Goal: Information Seeking & Learning: Learn about a topic

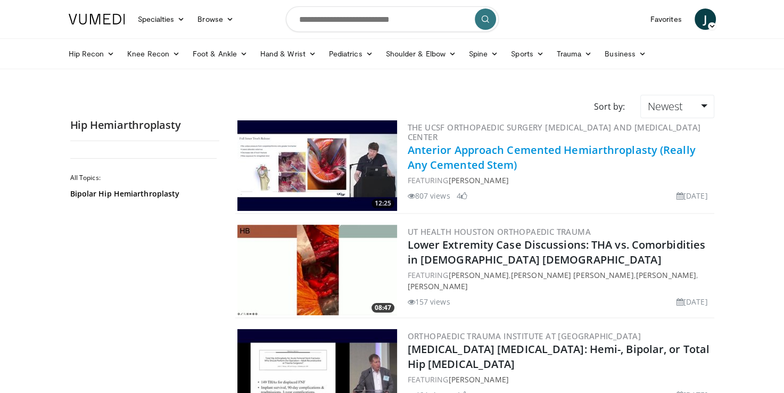
click at [481, 159] on link "Anterior Approach Cemented Hemiarthroplasty (Really Any Cemented Stem)" at bounding box center [552, 157] width 288 height 29
click at [466, 156] on link "Anterior Approach Cemented Hemiarthroplasty (Really Any Cemented Stem)" at bounding box center [552, 157] width 288 height 29
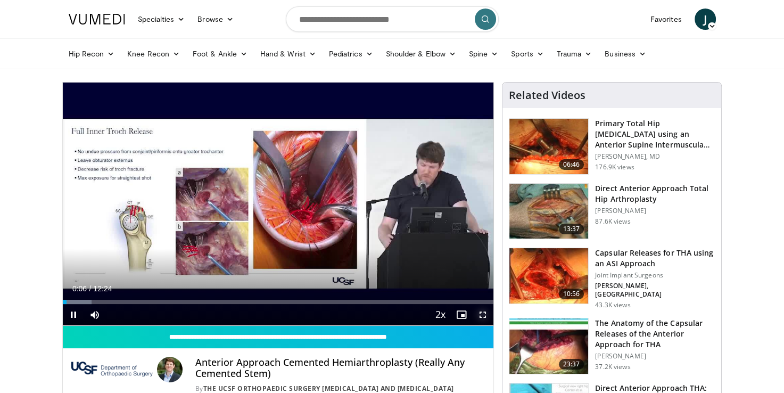
click at [478, 318] on span "Video Player" at bounding box center [482, 314] width 21 height 21
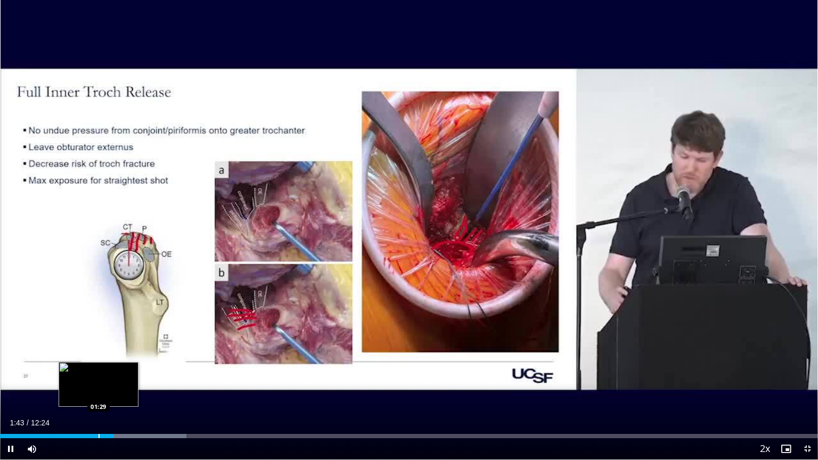
click at [99, 392] on div "Progress Bar" at bounding box center [99, 436] width 1 height 4
click at [11, 392] on span "Video Player" at bounding box center [10, 448] width 21 height 21
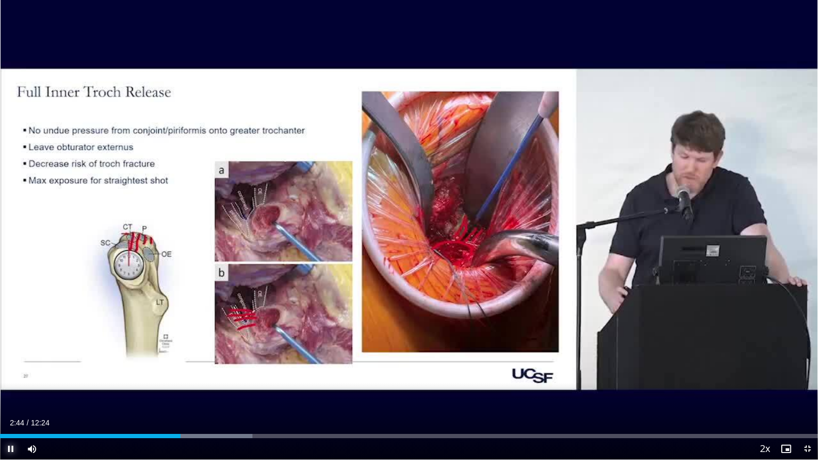
click at [12, 392] on span "Video Player" at bounding box center [10, 448] width 21 height 21
click at [9, 392] on span "Video Player" at bounding box center [10, 448] width 21 height 21
click at [6, 392] on span "Video Player" at bounding box center [10, 448] width 21 height 21
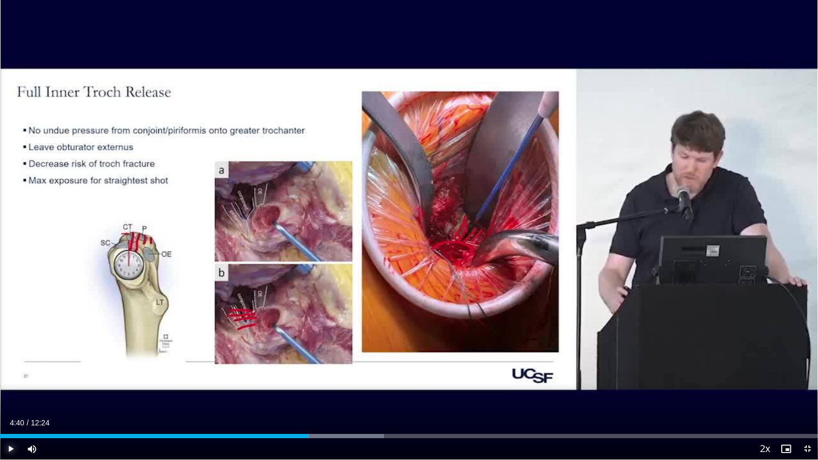
click at [6, 392] on span "Video Player" at bounding box center [10, 448] width 21 height 21
click at [7, 392] on span "Video Player" at bounding box center [10, 448] width 21 height 21
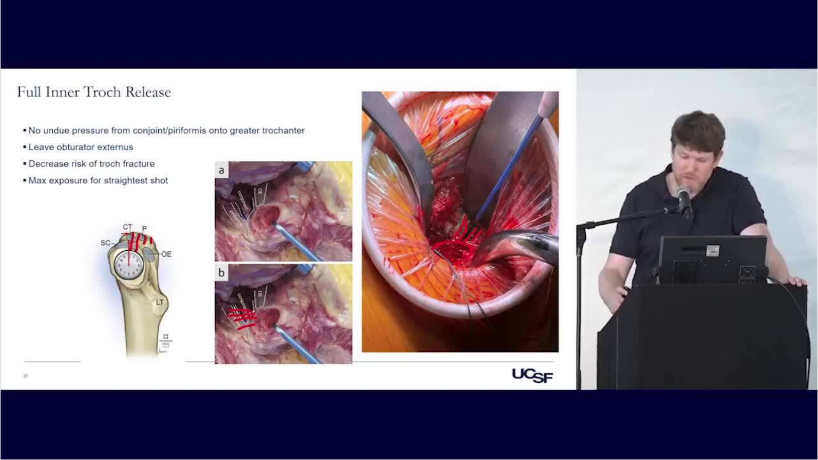
click at [11, 392] on div "10 seconds Tap to unmute" at bounding box center [409, 230] width 818 height 460
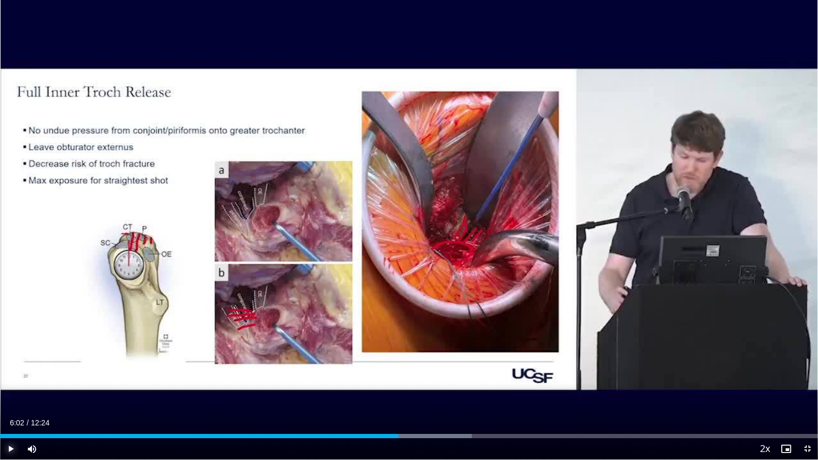
click at [11, 392] on span "Video Player" at bounding box center [10, 448] width 21 height 21
click at [11, 392] on video-js "**********" at bounding box center [409, 230] width 818 height 460
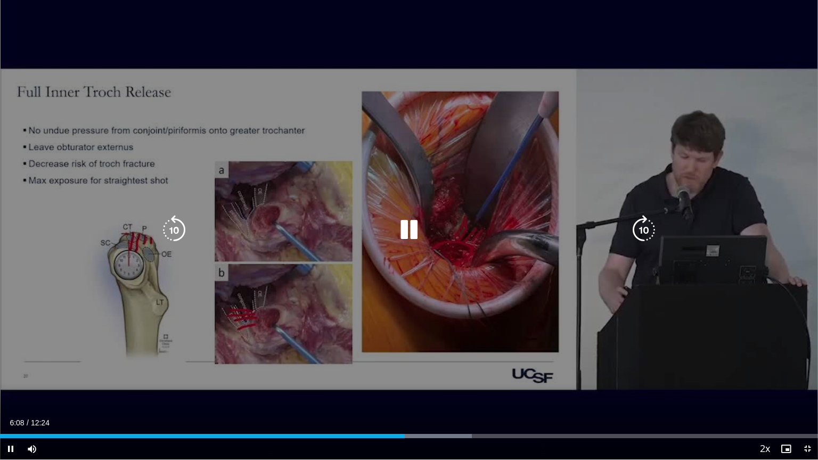
click at [11, 392] on video-js "**********" at bounding box center [409, 230] width 818 height 460
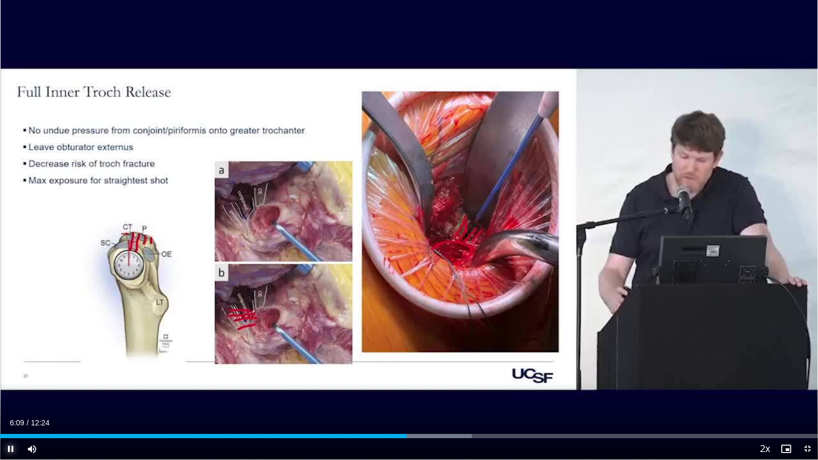
click at [11, 392] on span "Video Player" at bounding box center [10, 448] width 21 height 21
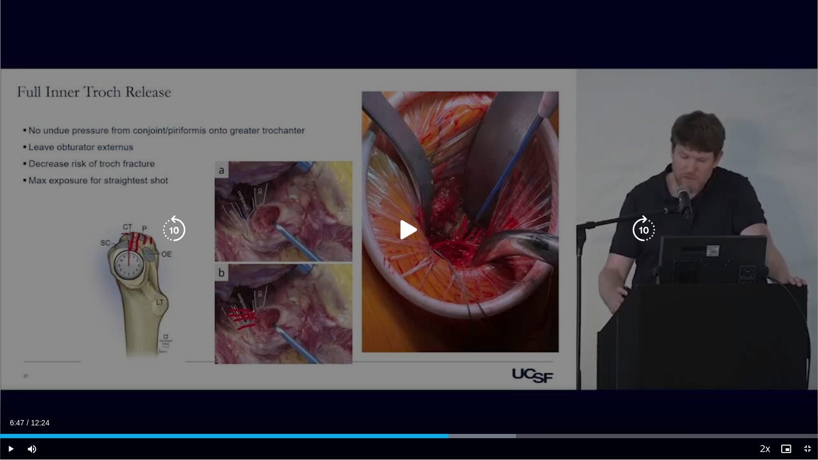
click at [168, 228] on icon "Video Player" at bounding box center [174, 230] width 30 height 30
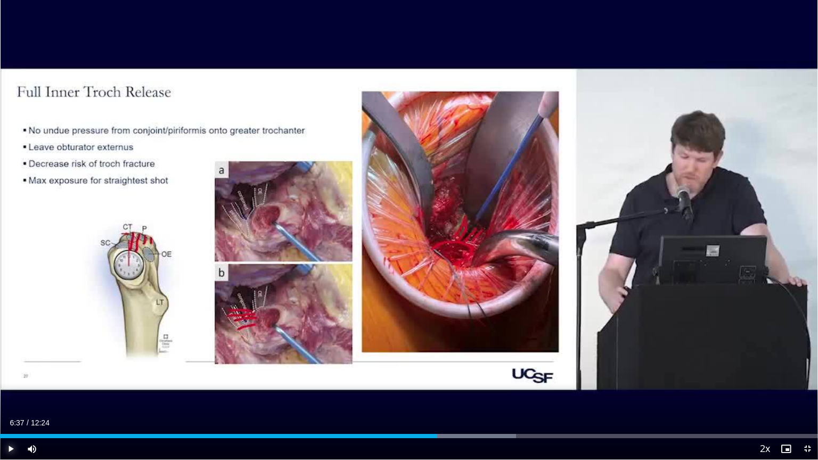
click at [9, 392] on span "Video Player" at bounding box center [10, 448] width 21 height 21
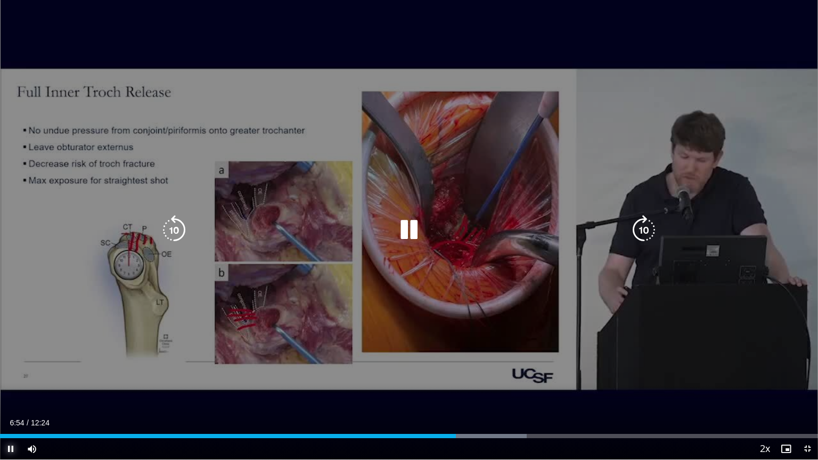
click at [9, 392] on span "Video Player" at bounding box center [10, 448] width 21 height 21
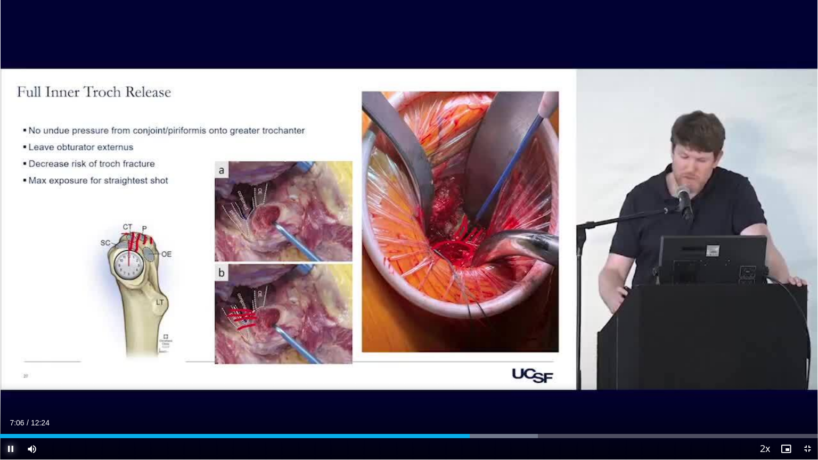
click at [10, 392] on span "Video Player" at bounding box center [10, 448] width 21 height 21
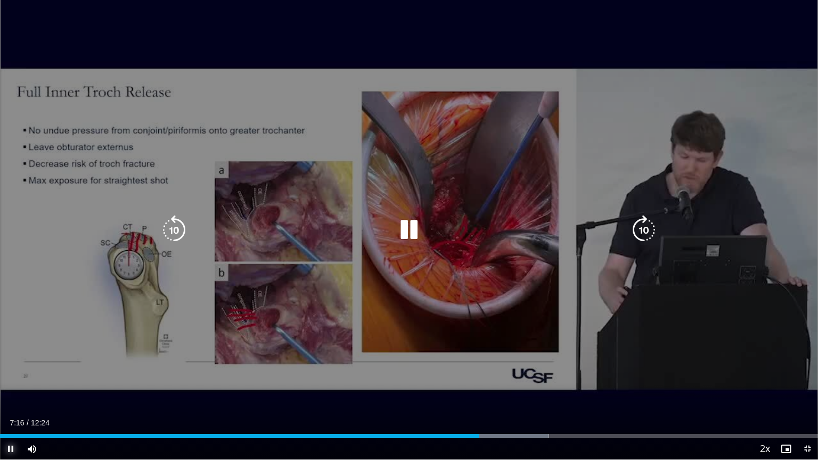
click at [11, 392] on span "Video Player" at bounding box center [10, 448] width 21 height 21
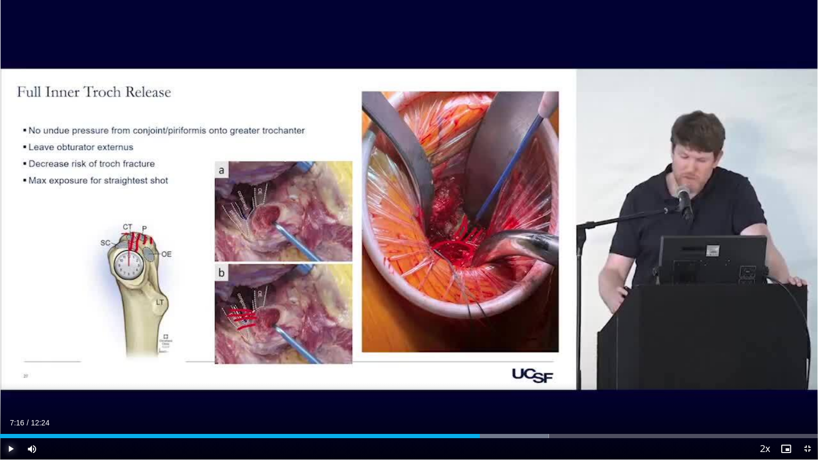
click at [11, 392] on span "Video Player" at bounding box center [10, 448] width 21 height 21
click at [6, 392] on span "Video Player" at bounding box center [10, 448] width 21 height 21
click at [10, 392] on span "Video Player" at bounding box center [10, 448] width 21 height 21
click at [9, 392] on span "Video Player" at bounding box center [10, 448] width 21 height 21
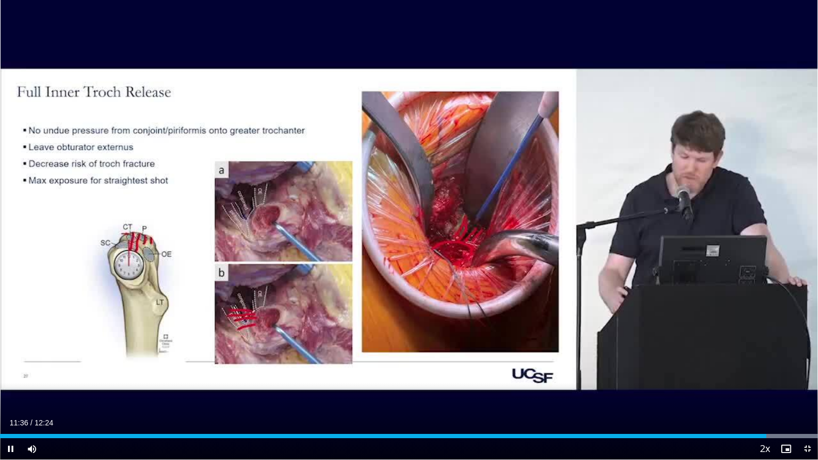
click at [728, 392] on div "Current Time 11:36 / Duration 12:24 Pause Skip Backward Skip Forward Mute 0% Lo…" at bounding box center [409, 448] width 818 height 21
click at [731, 392] on div "Loaded : 100.00% 11:39 11:05" at bounding box center [409, 433] width 818 height 10
click at [13, 392] on span "Video Player" at bounding box center [10, 448] width 21 height 21
click at [11, 392] on span "Video Player" at bounding box center [10, 448] width 21 height 21
click at [726, 392] on div "Progress Bar" at bounding box center [726, 436] width 1 height 4
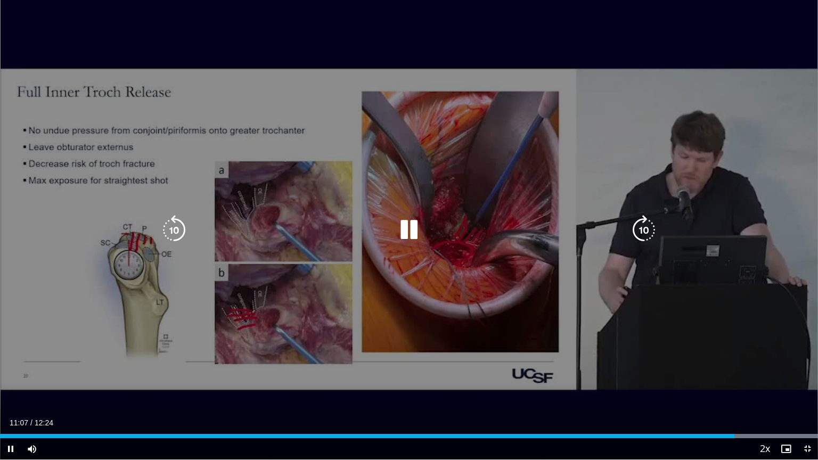
click at [635, 237] on icon "Video Player" at bounding box center [644, 230] width 30 height 30
click at [637, 234] on icon "Video Player" at bounding box center [644, 230] width 30 height 30
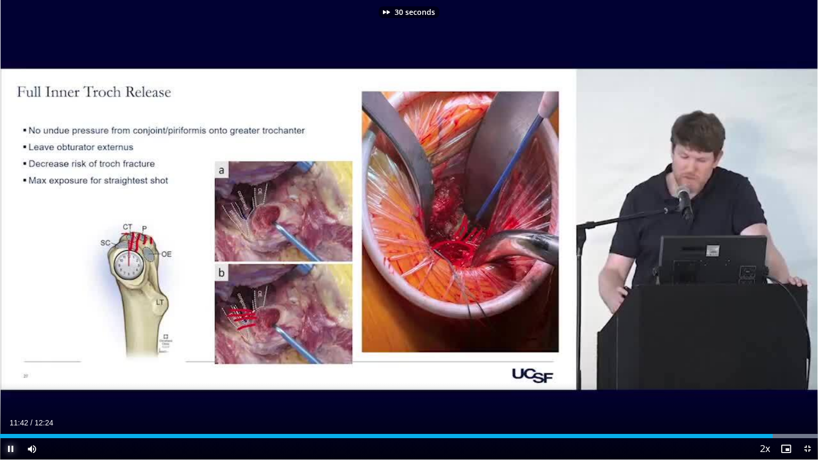
click at [11, 392] on span "Video Player" at bounding box center [10, 448] width 21 height 21
click at [11, 392] on video-js "**********" at bounding box center [409, 230] width 818 height 460
click at [14, 392] on span "Video Player" at bounding box center [10, 448] width 21 height 21
click at [6, 392] on span "Video Player" at bounding box center [10, 448] width 21 height 21
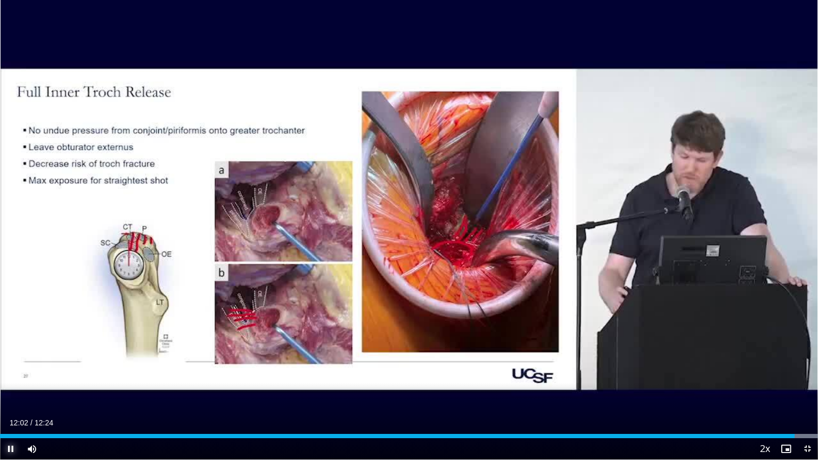
click at [5, 392] on span "Video Player" at bounding box center [10, 448] width 21 height 21
click at [6, 392] on span "Video Player" at bounding box center [10, 448] width 21 height 21
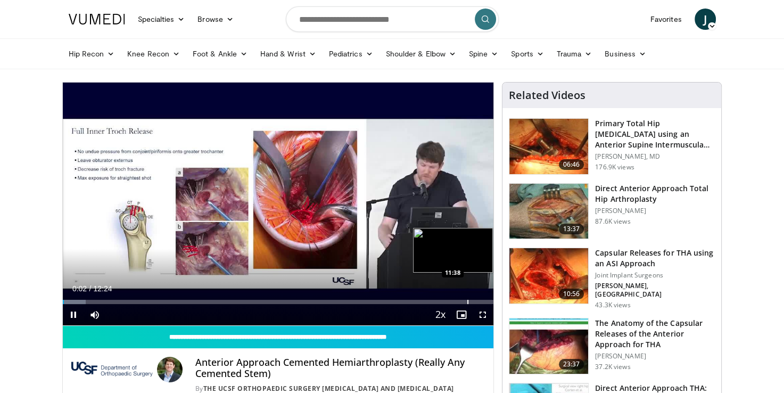
click at [468, 301] on div "Progress Bar" at bounding box center [468, 302] width 1 height 4
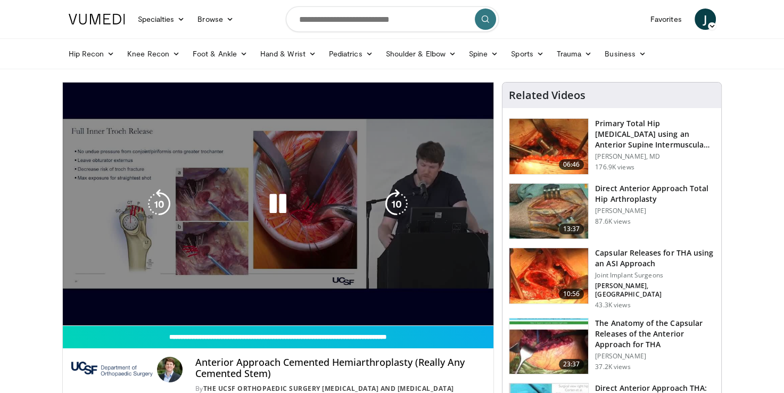
click at [475, 321] on div "Loaded : 100.00% 11:41 11:49" at bounding box center [278, 323] width 431 height 4
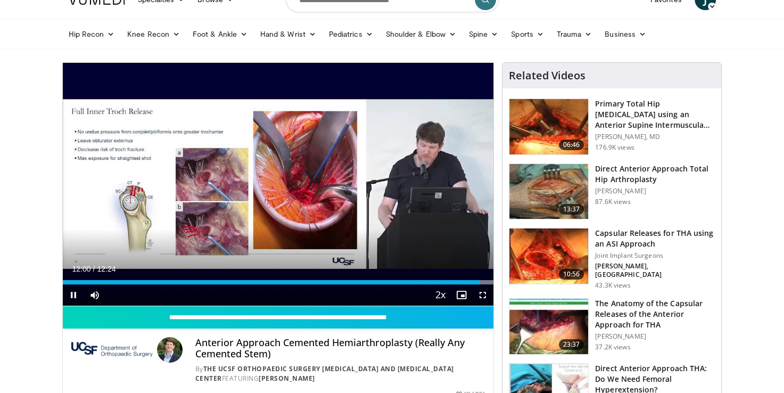
scroll to position [53, 0]
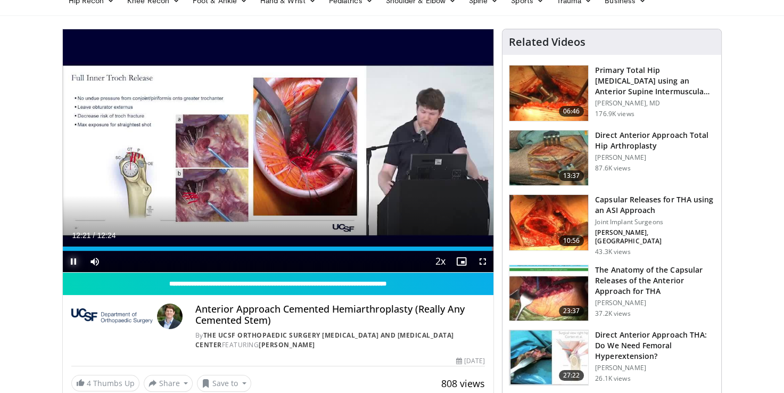
click at [72, 263] on span "Video Player" at bounding box center [73, 261] width 21 height 21
click at [487, 263] on span "Video Player" at bounding box center [482, 261] width 21 height 21
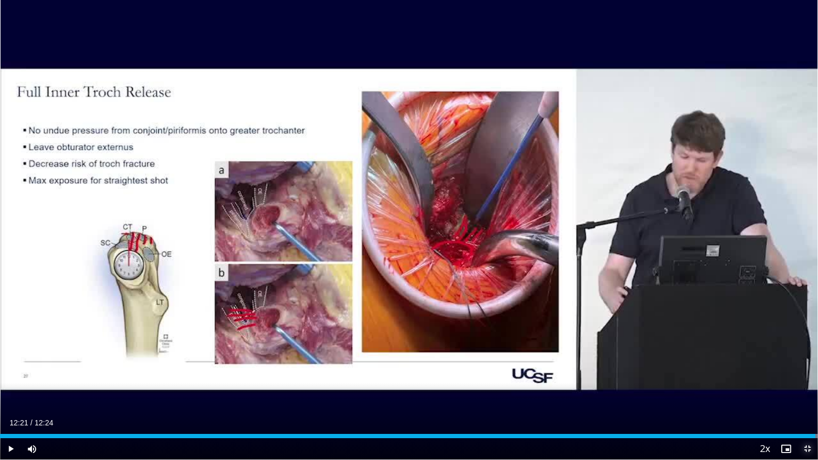
click at [784, 392] on span "Video Player" at bounding box center [807, 448] width 21 height 21
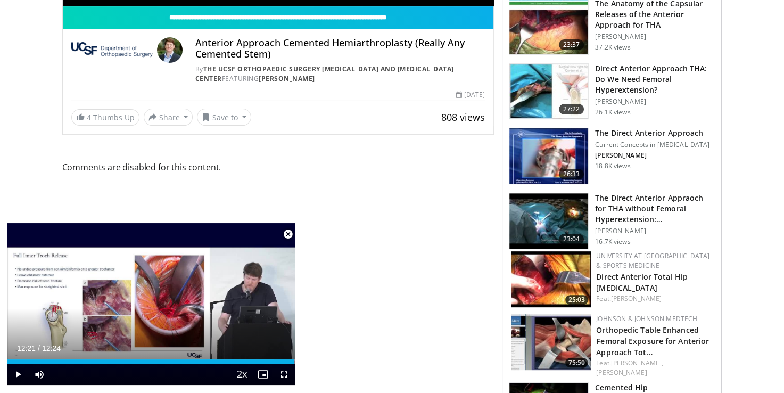
scroll to position [373, 0]
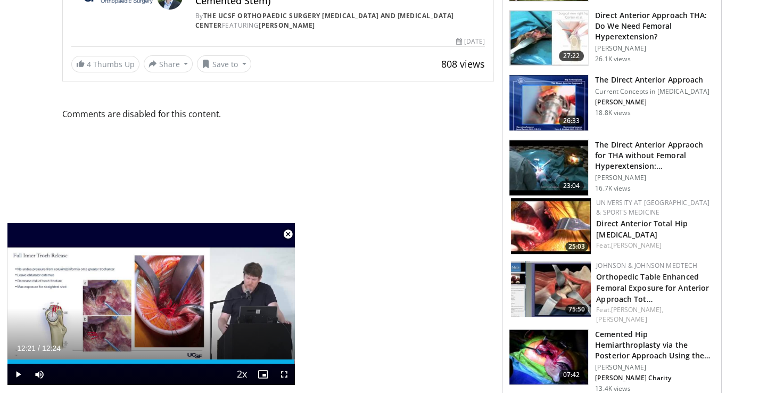
drag, startPoint x: 614, startPoint y: 275, endPoint x: 543, endPoint y: 280, distance: 71.5
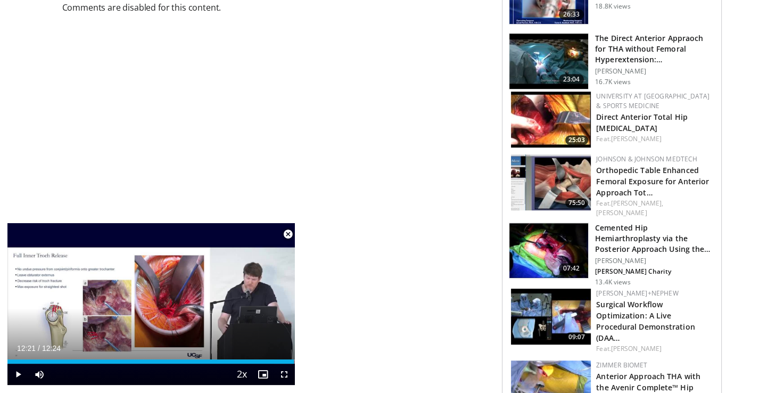
scroll to position [532, 0]
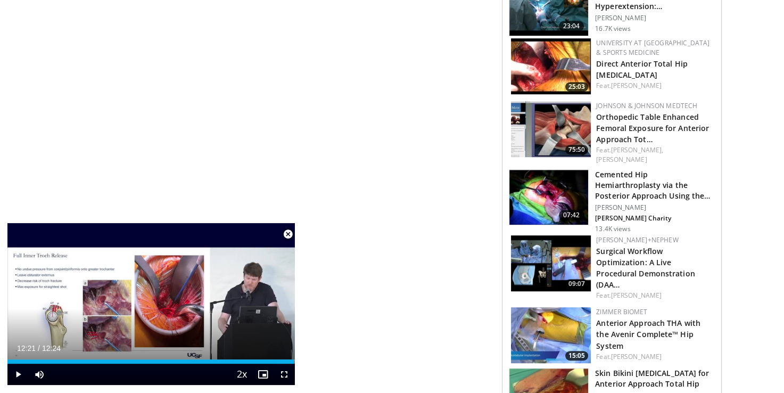
click at [564, 248] on img at bounding box center [551, 263] width 80 height 56
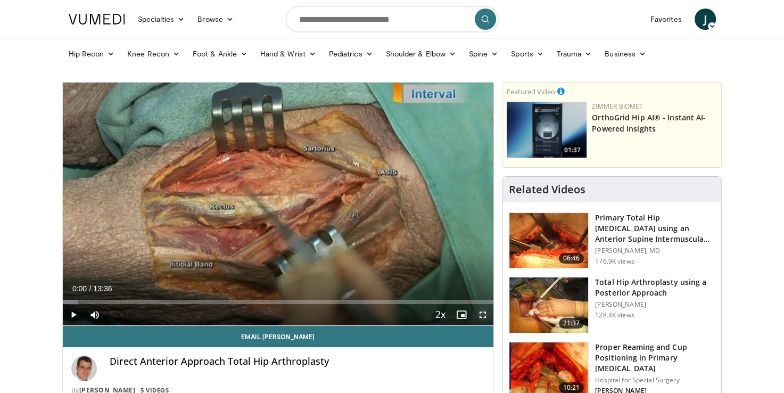
drag, startPoint x: 485, startPoint y: 317, endPoint x: 487, endPoint y: 357, distance: 39.5
click at [485, 317] on span "Video Player" at bounding box center [482, 314] width 21 height 21
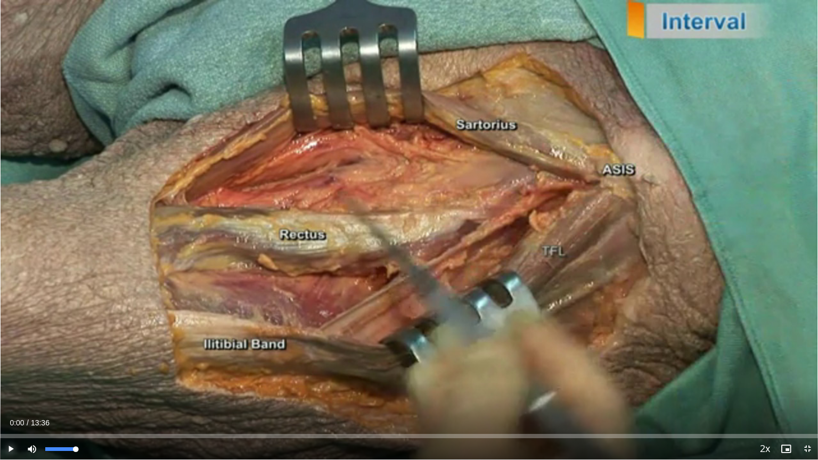
click at [6, 392] on span "Video Player" at bounding box center [10, 448] width 21 height 21
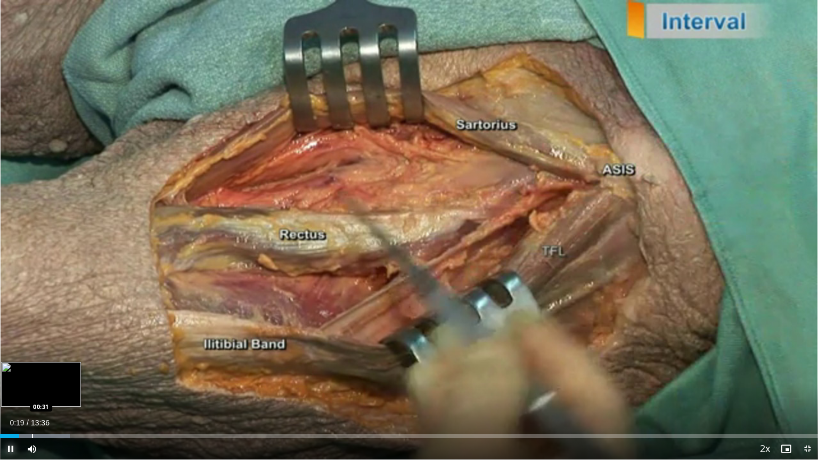
click at [32, 392] on div "Progress Bar" at bounding box center [32, 436] width 1 height 4
click at [45, 392] on div "Progress Bar" at bounding box center [45, 436] width 1 height 4
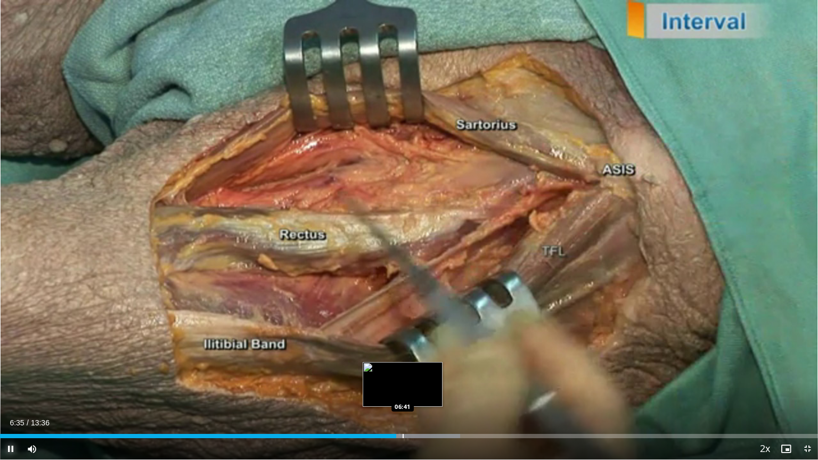
click at [403, 392] on div "Progress Bar" at bounding box center [403, 436] width 1 height 4
click at [415, 392] on div "Progress Bar" at bounding box center [415, 436] width 1 height 4
click at [428, 392] on div "Loaded : 57.50% 06:55 07:06" at bounding box center [409, 433] width 818 height 10
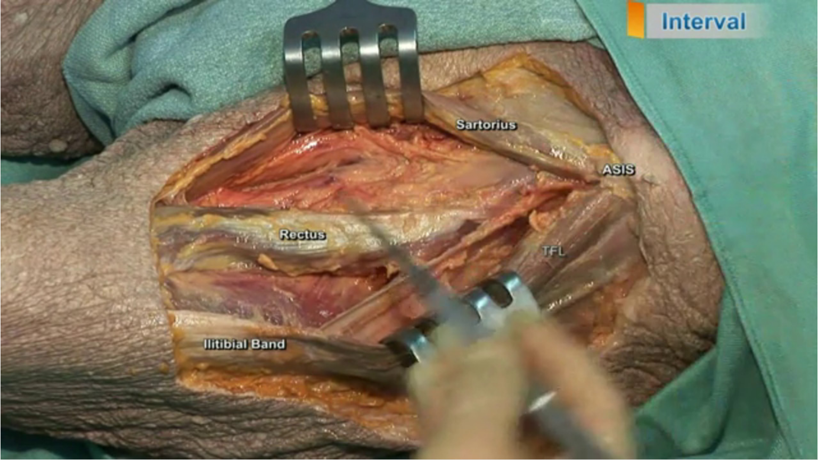
click at [441, 392] on div "Loaded : 57.50% 07:08 07:06" at bounding box center [409, 433] width 818 height 10
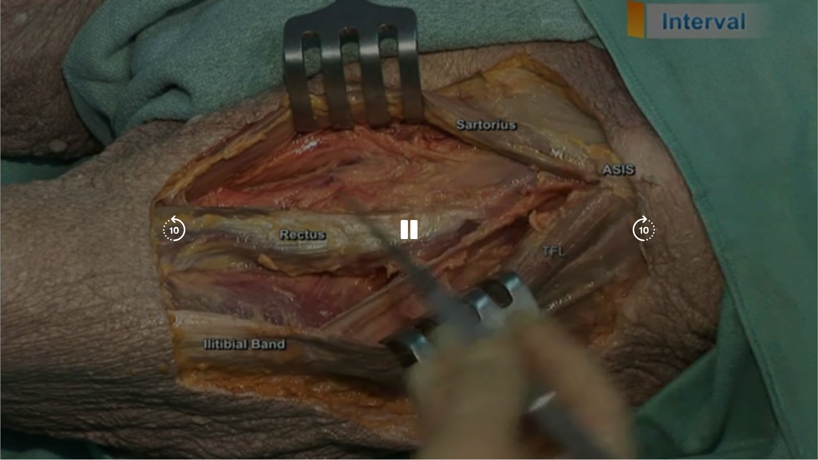
click at [449, 392] on video-js "**********" at bounding box center [409, 230] width 818 height 460
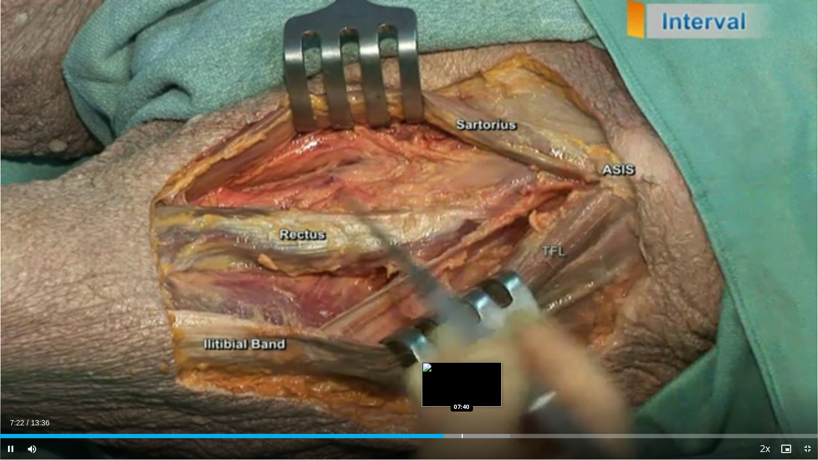
click at [463, 392] on div "Progress Bar" at bounding box center [462, 436] width 1 height 4
click at [486, 392] on div "Progress Bar" at bounding box center [486, 436] width 1 height 4
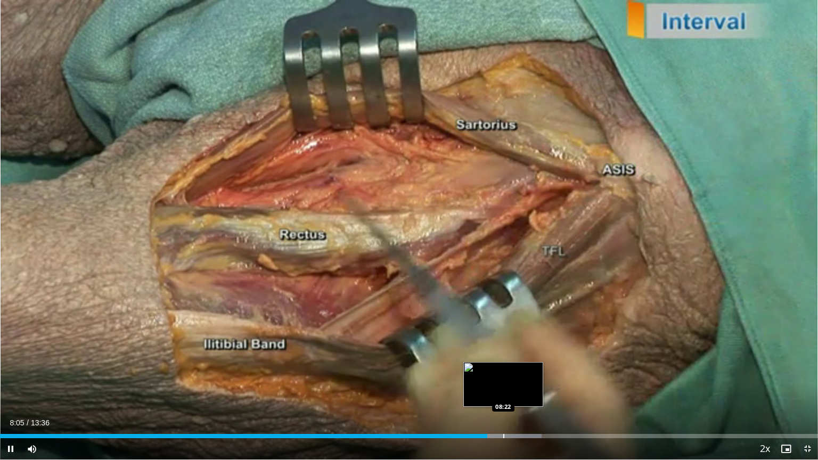
click at [503, 392] on div "Progress Bar" at bounding box center [503, 436] width 1 height 4
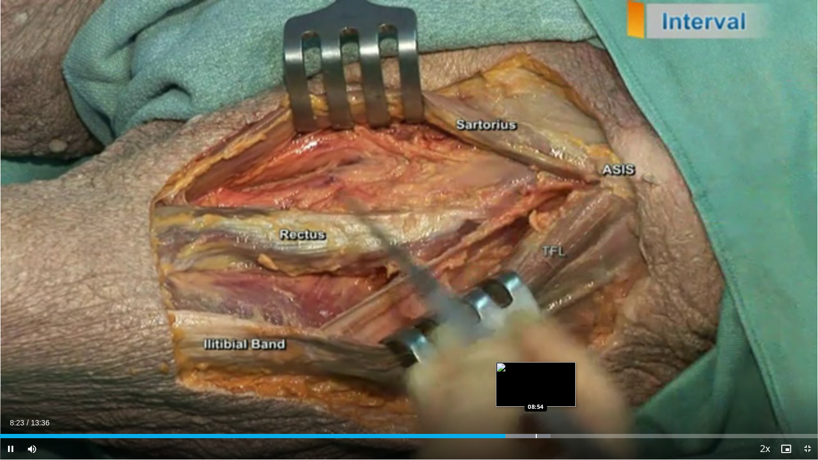
click at [536, 392] on div "Progress Bar" at bounding box center [536, 436] width 1 height 4
click at [560, 392] on div "Progress Bar" at bounding box center [560, 436] width 1 height 4
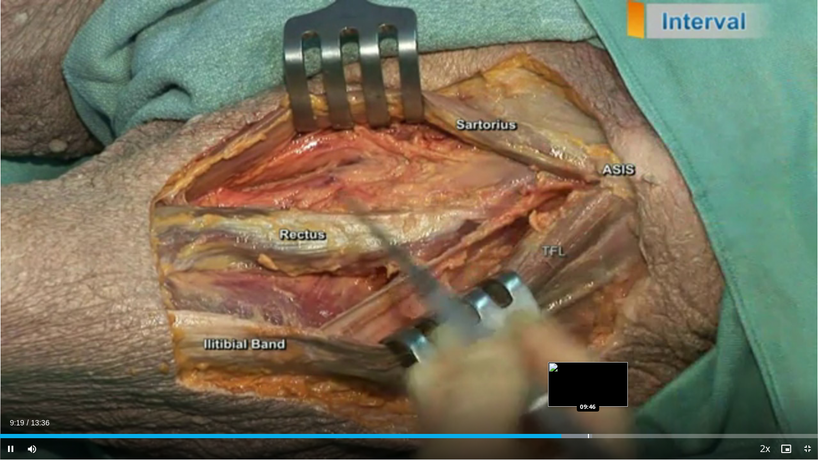
click at [588, 392] on div "Progress Bar" at bounding box center [588, 436] width 1 height 4
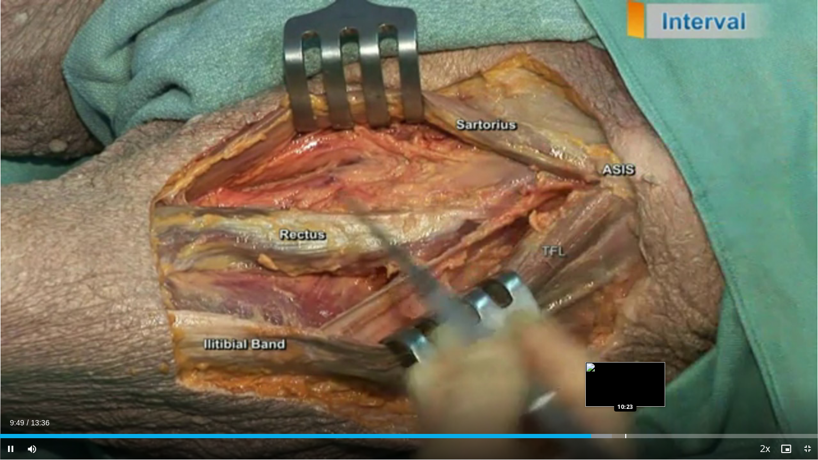
click at [626, 392] on div "Loaded : 74.83% 09:49 10:23" at bounding box center [409, 436] width 818 height 4
click at [648, 392] on div "Progress Bar" at bounding box center [647, 436] width 1 height 4
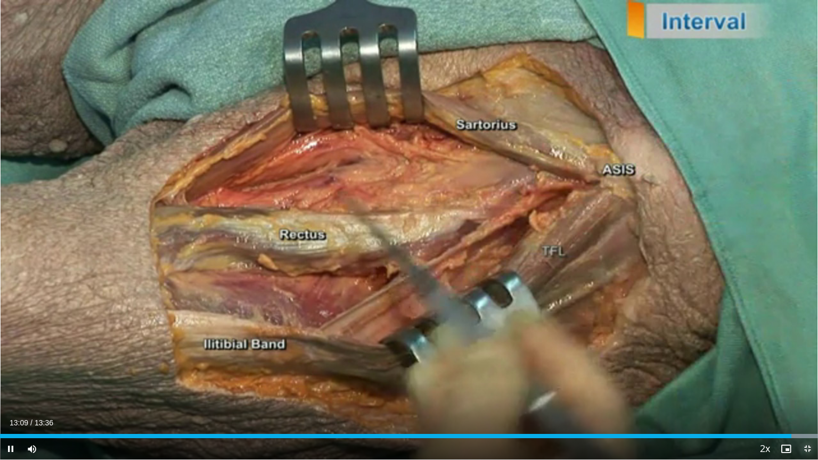
click at [784, 392] on span "Video Player" at bounding box center [807, 448] width 21 height 21
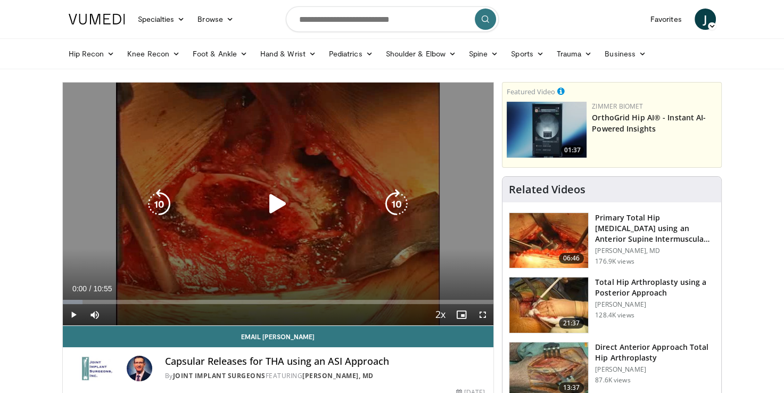
click at [278, 208] on icon "Video Player" at bounding box center [278, 204] width 30 height 30
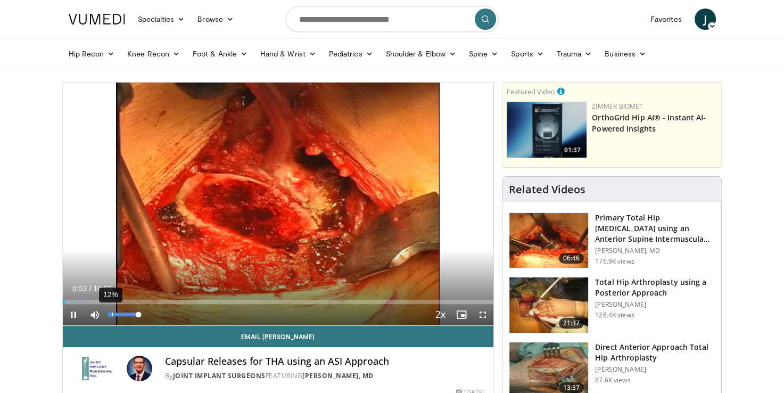
click at [118, 315] on div "12%" at bounding box center [123, 315] width 30 height 4
click at [479, 316] on span "Video Player" at bounding box center [482, 314] width 21 height 21
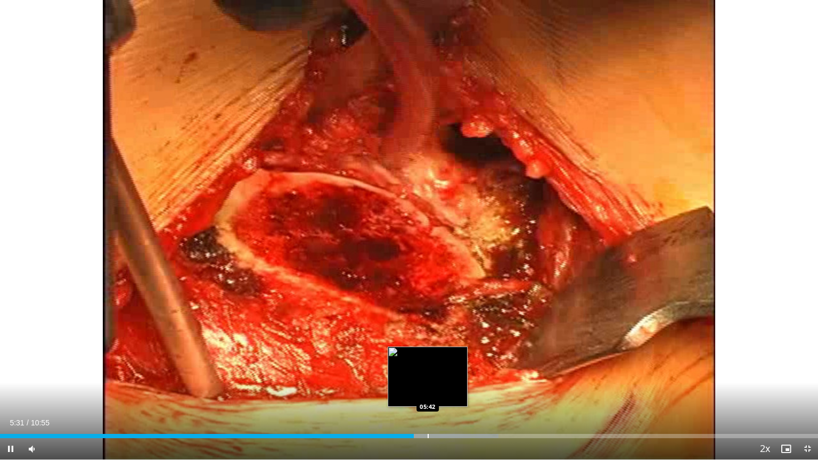
click at [428, 392] on div "Loaded : 60.92% 05:31 05:42" at bounding box center [409, 433] width 818 height 10
click at [440, 392] on div "Progress Bar" at bounding box center [440, 436] width 1 height 4
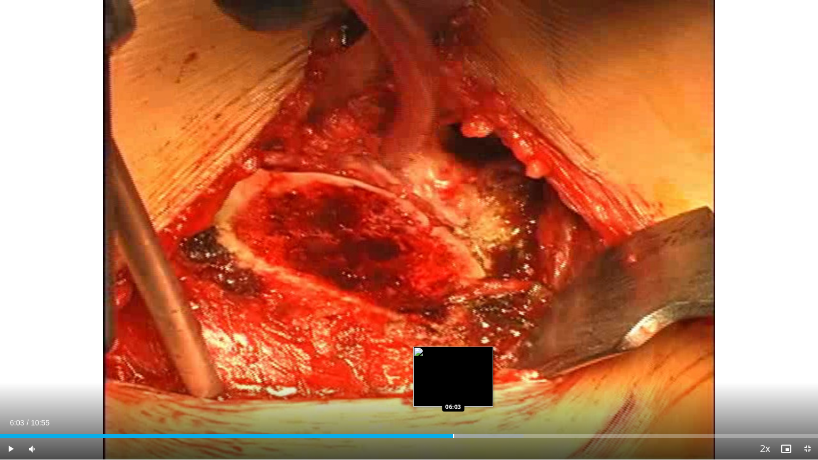
click at [453, 392] on div "Loaded : 63.97% 06:03 06:03" at bounding box center [409, 433] width 818 height 10
click at [463, 392] on div "Loaded : 65.49% 06:06 06:11" at bounding box center [409, 433] width 818 height 10
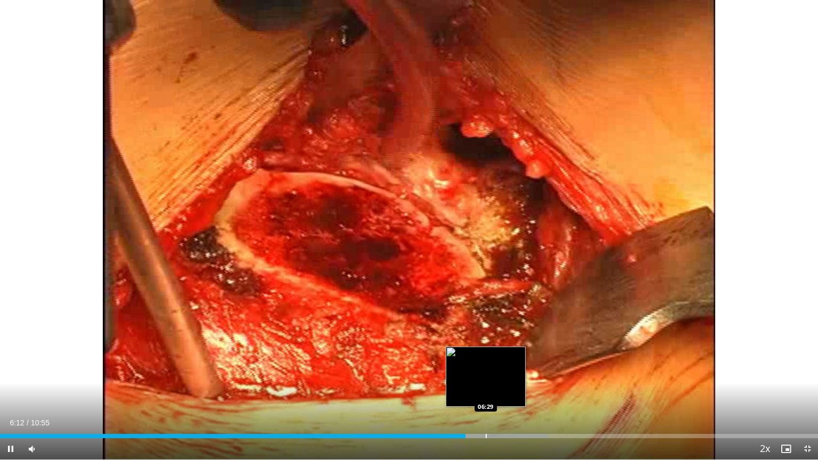
click at [487, 392] on div "Progress Bar" at bounding box center [486, 436] width 1 height 4
click at [501, 392] on div "Progress Bar" at bounding box center [501, 436] width 1 height 4
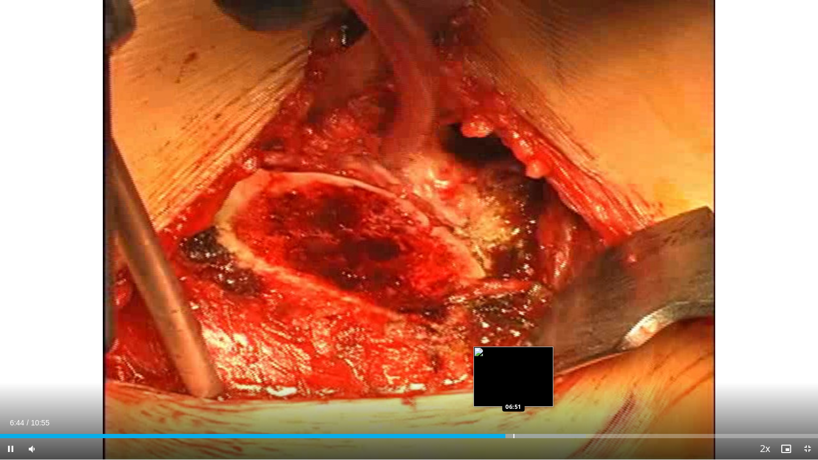
click at [514, 392] on div "Progress Bar" at bounding box center [513, 436] width 1 height 4
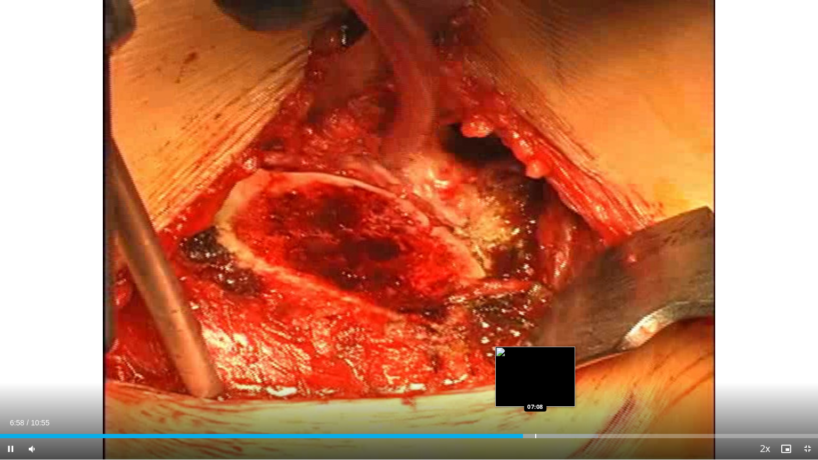
click at [535, 392] on div "Progress Bar" at bounding box center [541, 436] width 113 height 4
click at [543, 392] on div "Loaded : 73.23% 07:09 07:14" at bounding box center [409, 436] width 818 height 4
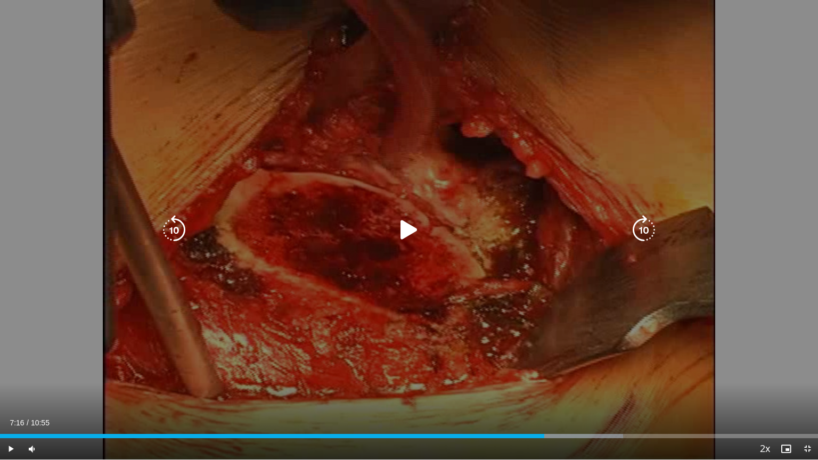
click at [558, 392] on div "Loaded : 76.16% 07:16 07:18" at bounding box center [409, 433] width 818 height 10
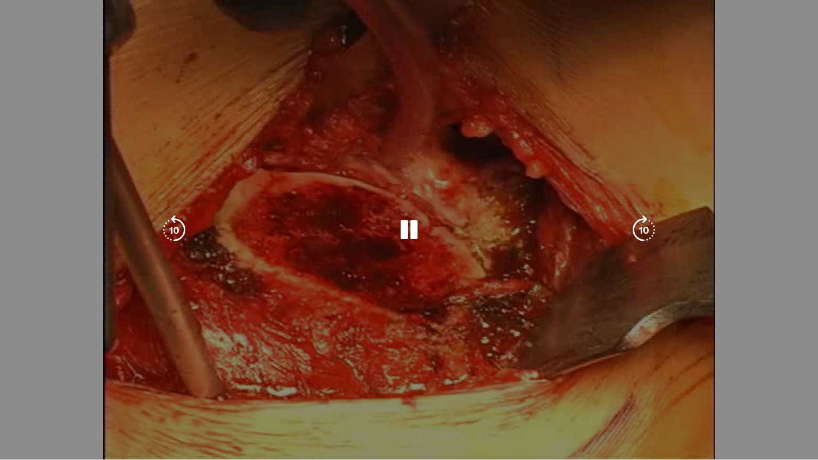
click at [584, 392] on div "Loaded : 76.16% 07:28 07:18" at bounding box center [409, 454] width 818 height 10
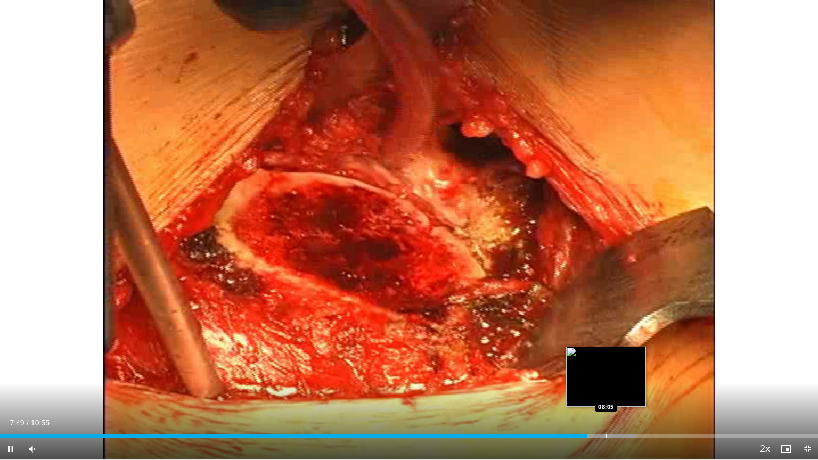
click at [607, 392] on div "Progress Bar" at bounding box center [606, 436] width 1 height 4
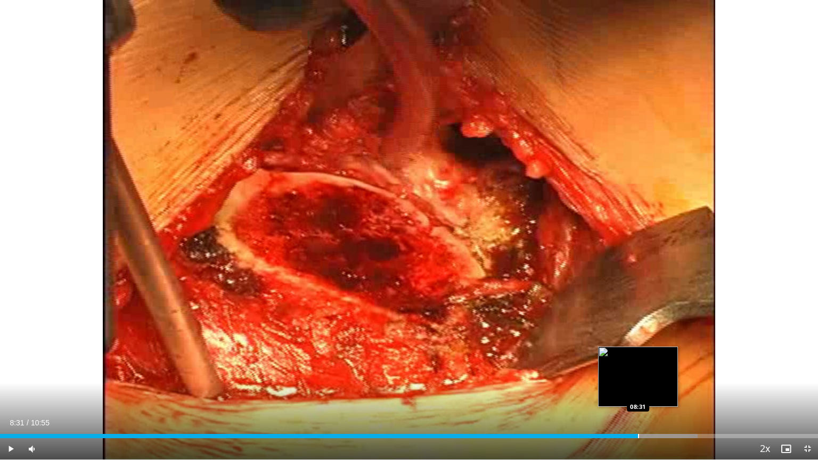
click at [638, 392] on div "Progress Bar" at bounding box center [638, 436] width 1 height 4
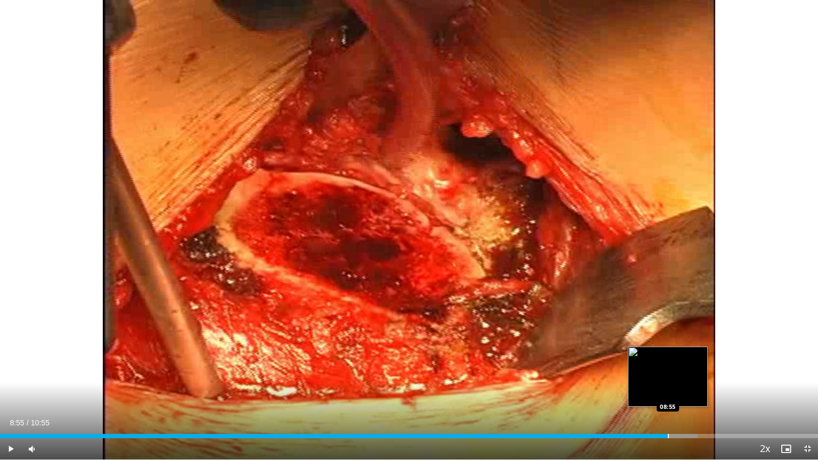
click at [668, 392] on div "Loaded : 85.30% 08:55 08:55" at bounding box center [409, 433] width 818 height 10
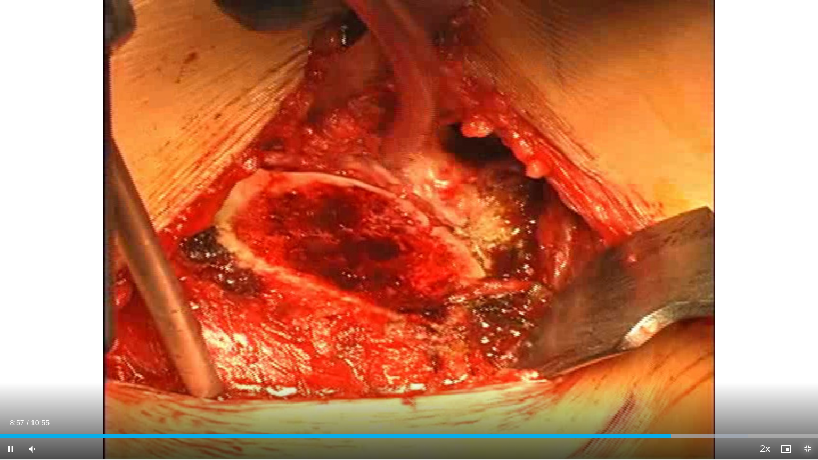
click at [784, 392] on span "Video Player" at bounding box center [807, 448] width 21 height 21
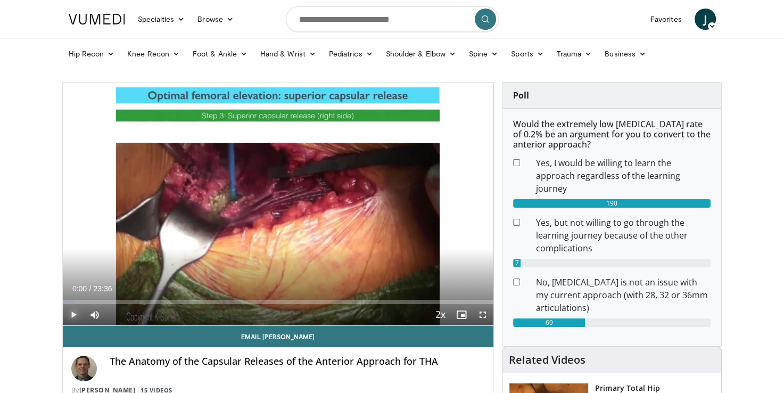
click at [69, 314] on span "Video Player" at bounding box center [73, 314] width 21 height 21
click at [119, 314] on div "35%" at bounding box center [123, 315] width 30 height 4
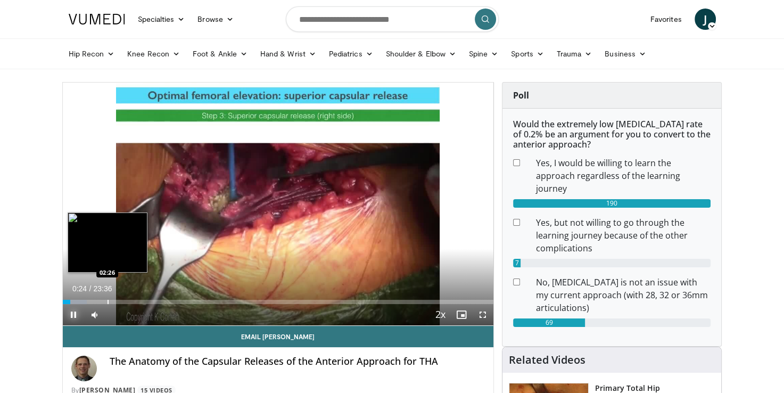
click at [108, 300] on div "Progress Bar" at bounding box center [108, 302] width 1 height 4
click at [89, 298] on div "Loaded : 12.71% 02:29 01:30" at bounding box center [278, 299] width 431 height 10
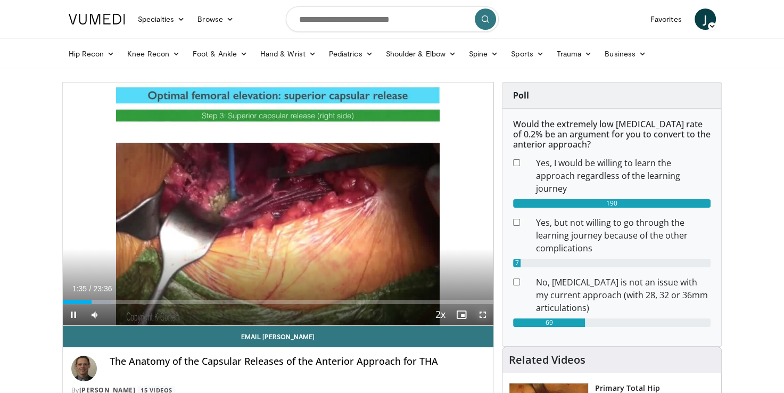
click at [478, 314] on span "Video Player" at bounding box center [482, 314] width 21 height 21
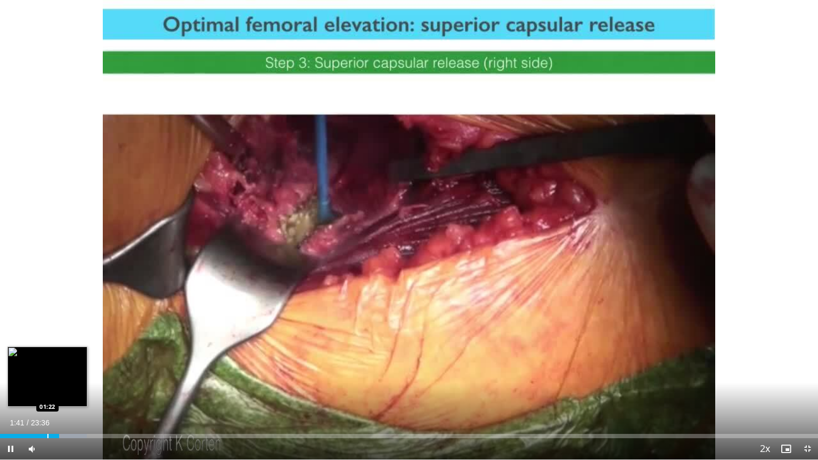
click at [45, 392] on div "Loaded : 10.59% 01:41 01:22" at bounding box center [409, 436] width 818 height 4
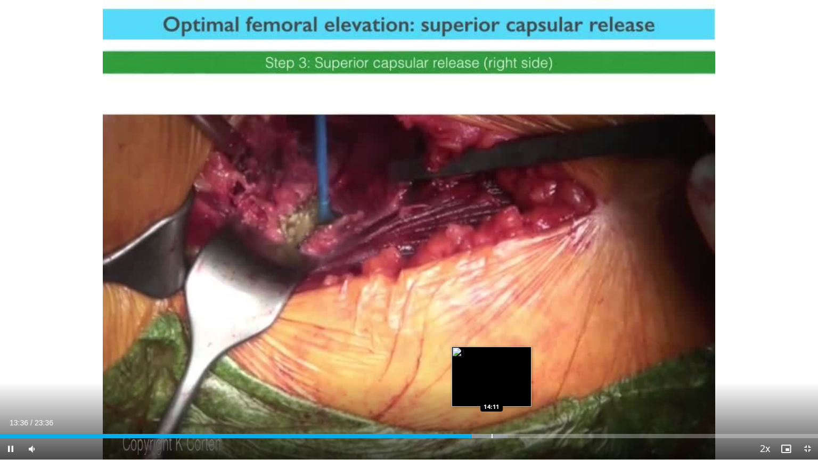
click at [491, 392] on div "Loaded : 62.03% 13:37 14:11" at bounding box center [409, 433] width 818 height 10
click at [502, 392] on div "Progress Bar" at bounding box center [502, 436] width 1 height 4
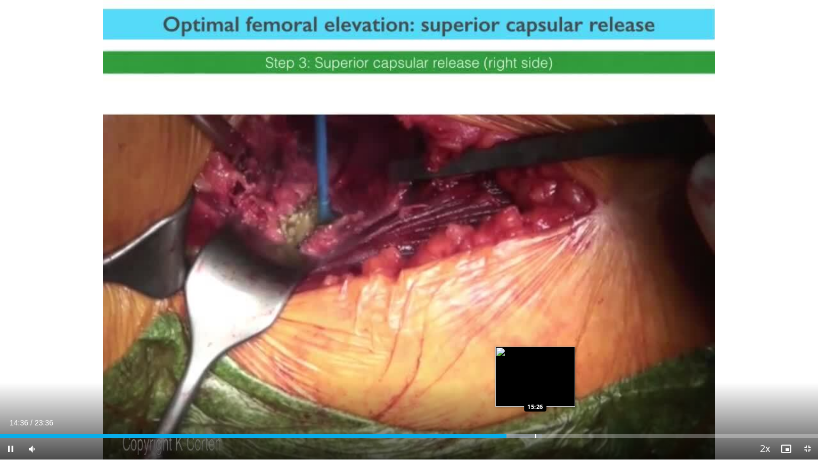
click at [535, 392] on div "Progress Bar" at bounding box center [535, 436] width 1 height 4
click at [545, 392] on div "Progress Bar" at bounding box center [545, 436] width 1 height 4
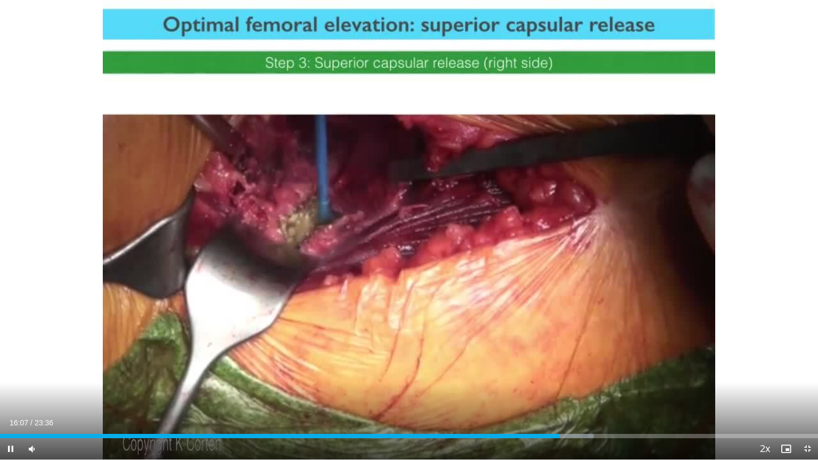
drag, startPoint x: 545, startPoint y: 435, endPoint x: 769, endPoint y: 291, distance: 266.3
click at [769, 291] on div "10 seconds Tap to unmute" at bounding box center [409, 230] width 818 height 460
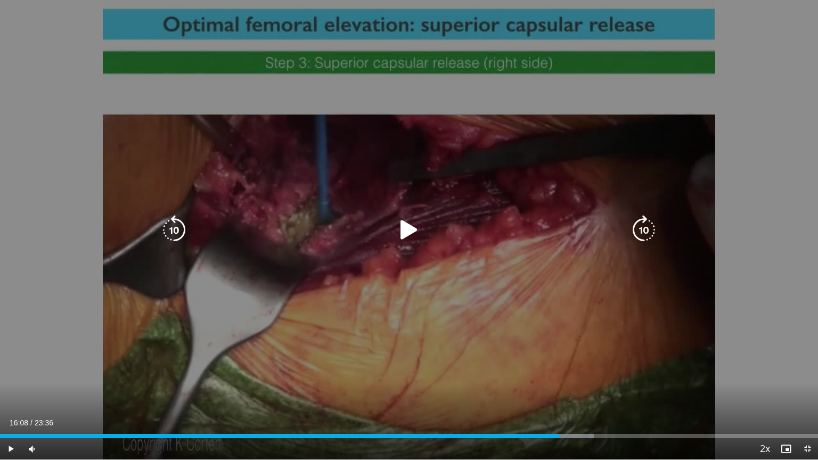
click at [475, 251] on div "10 seconds Tap to unmute" at bounding box center [409, 230] width 818 height 460
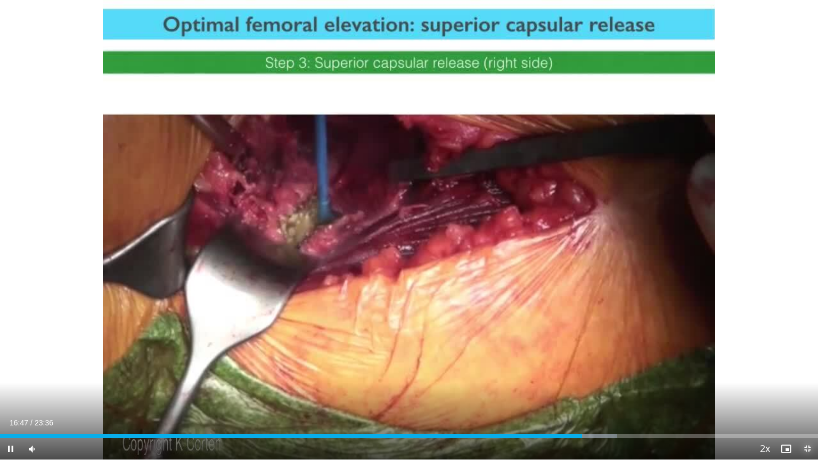
click at [784, 392] on span "Video Player" at bounding box center [807, 448] width 21 height 21
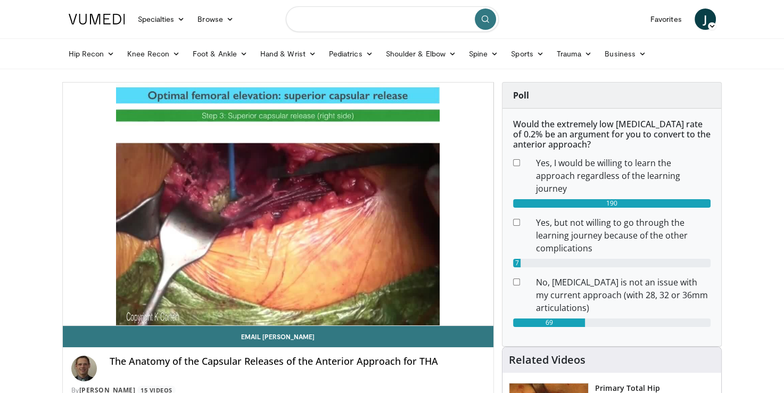
click at [373, 22] on input "Search topics, interventions" at bounding box center [392, 19] width 213 height 26
type input "**********"
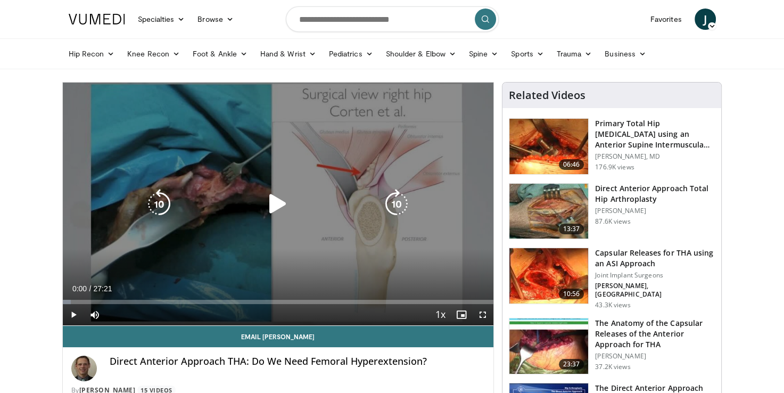
click at [278, 207] on icon "Video Player" at bounding box center [278, 204] width 30 height 30
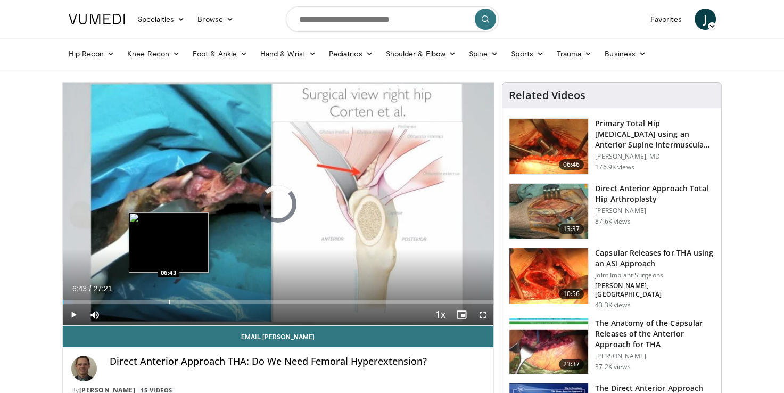
click at [169, 301] on div "Progress Bar" at bounding box center [169, 302] width 1 height 4
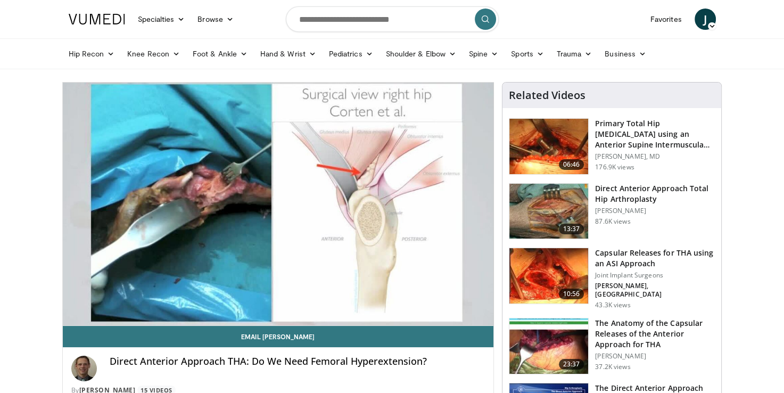
click at [212, 302] on div "10 seconds Tap to unmute" at bounding box center [278, 204] width 431 height 243
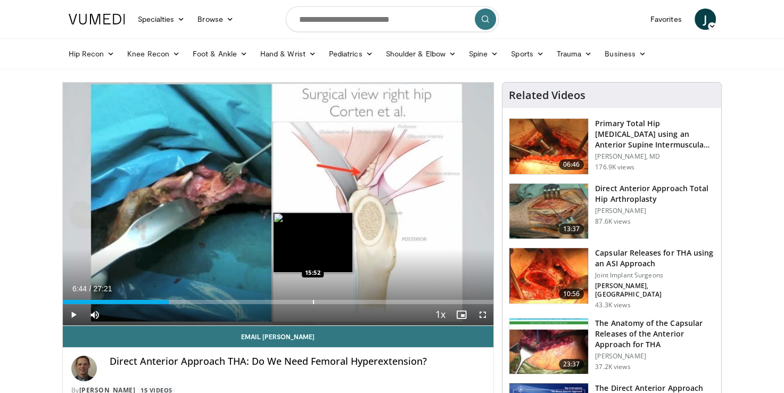
click at [313, 300] on div "Progress Bar" at bounding box center [313, 302] width 1 height 4
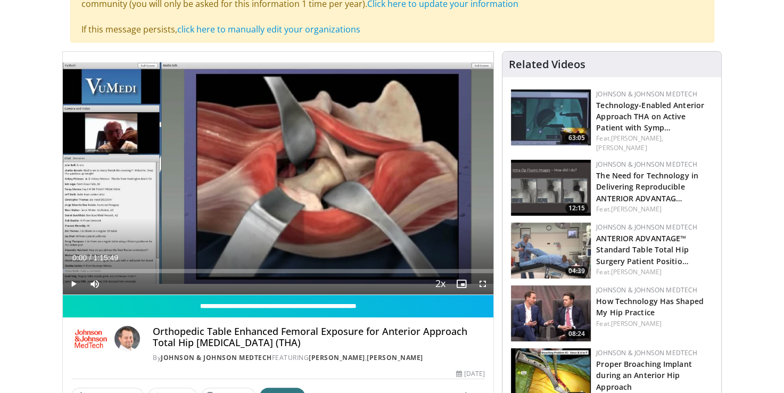
scroll to position [106, 0]
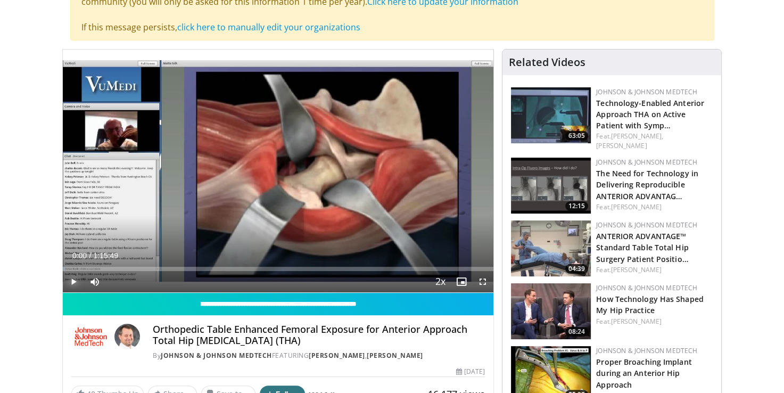
click at [71, 282] on span "Video Player" at bounding box center [73, 281] width 21 height 21
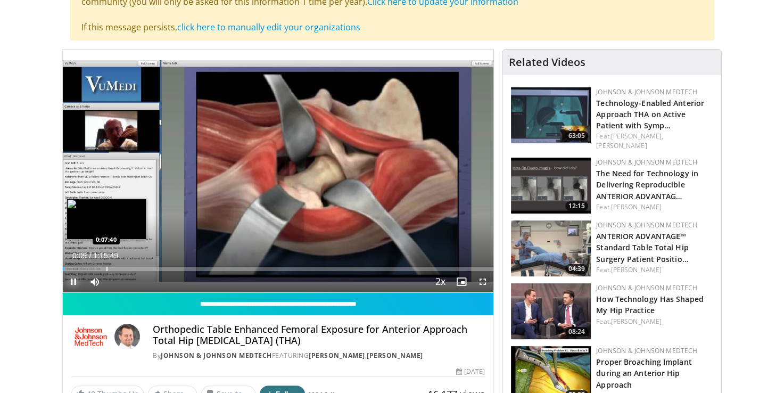
click at [107, 267] on div "Progress Bar" at bounding box center [106, 269] width 1 height 4
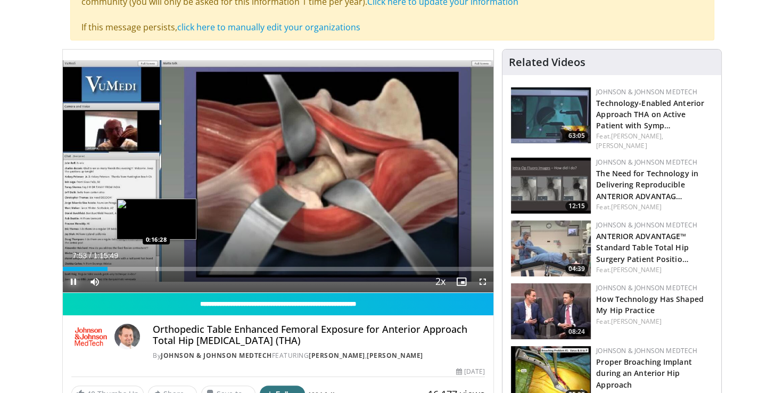
click at [159, 269] on div "Loaded : 10.77% 0:07:53 0:16:28" at bounding box center [278, 269] width 431 height 4
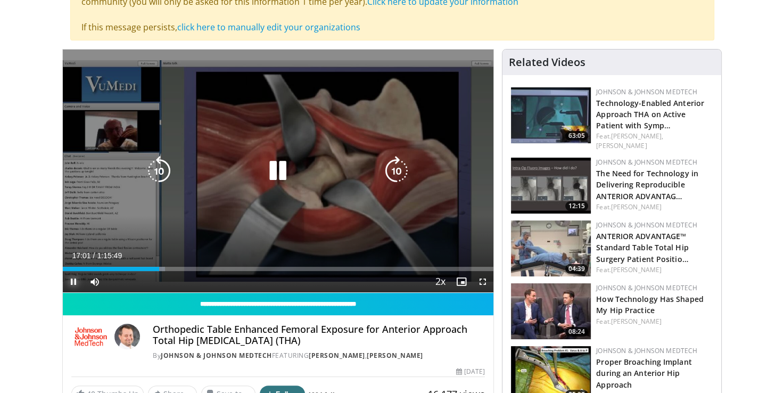
click at [185, 268] on div "Loaded : 23.74% 0:17:01 0:16:28" at bounding box center [278, 269] width 431 height 4
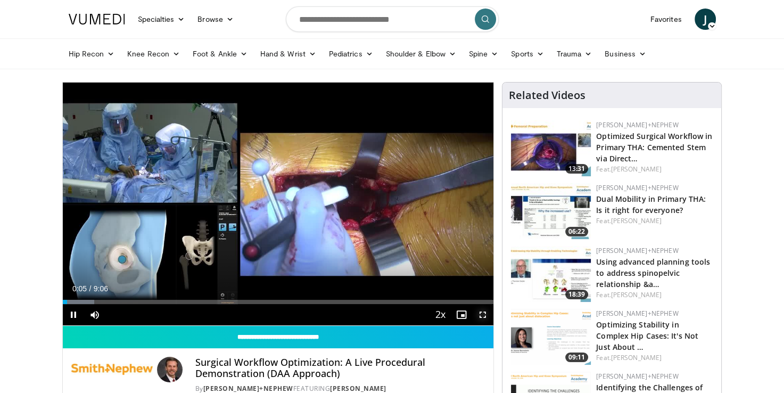
click at [483, 315] on span "Video Player" at bounding box center [482, 314] width 21 height 21
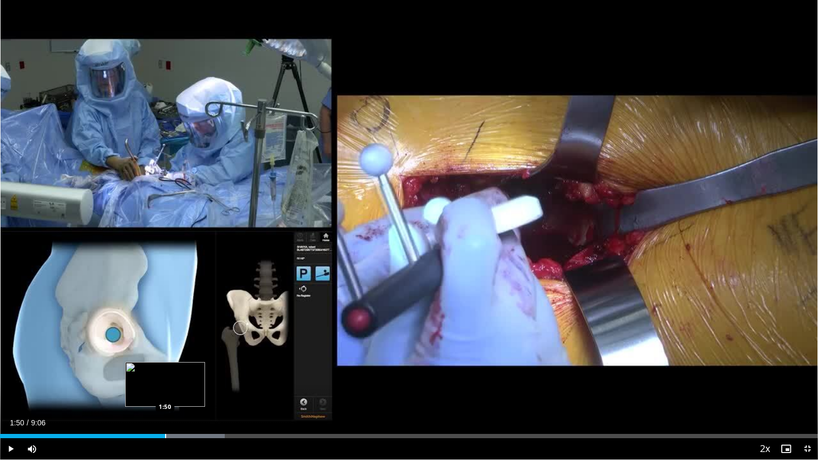
click at [166, 392] on div "Loaded : 27.49% 1:50 1:50" at bounding box center [409, 433] width 818 height 10
click at [195, 392] on div "Loaded : 32.68% 1:52 2:10" at bounding box center [409, 433] width 818 height 10
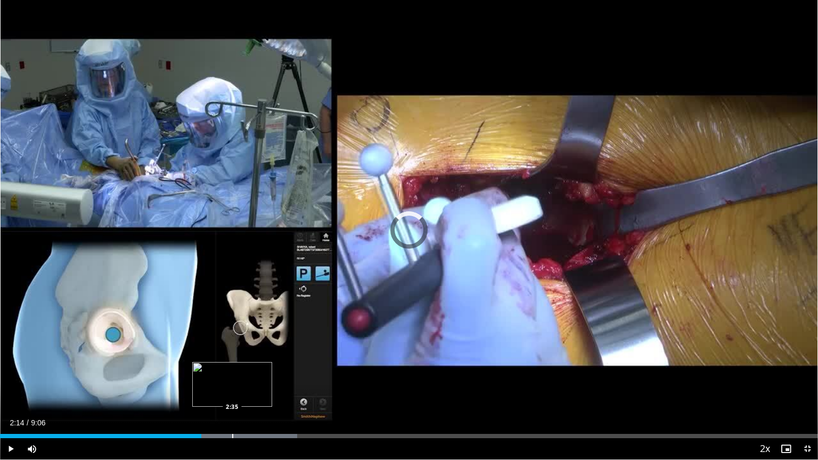
click at [233, 392] on div "Progress Bar" at bounding box center [232, 436] width 1 height 4
click at [228, 392] on div "2:39" at bounding box center [120, 436] width 240 height 4
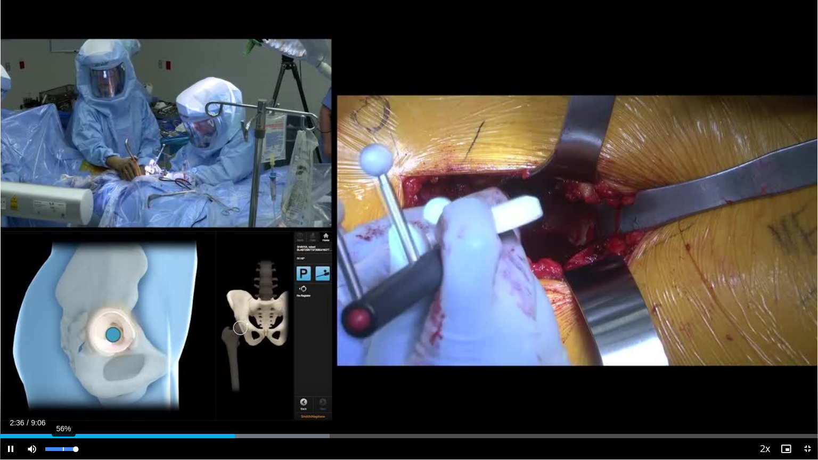
click at [65, 392] on div "Volume Level" at bounding box center [60, 449] width 30 height 4
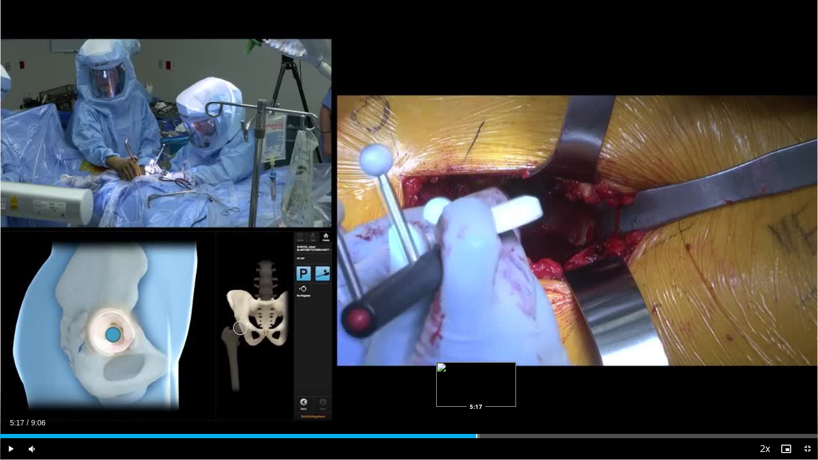
click at [476, 392] on div "Progress Bar" at bounding box center [476, 436] width 1 height 4
click at [514, 392] on div "Progress Bar" at bounding box center [514, 436] width 1 height 4
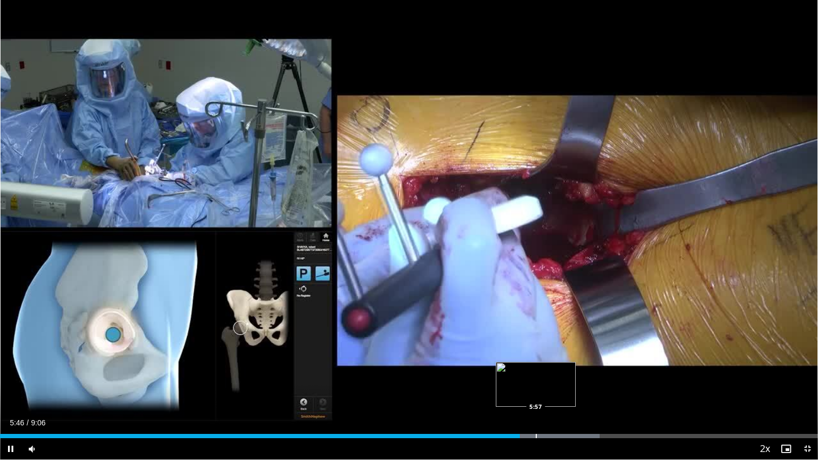
click at [536, 392] on div "Progress Bar" at bounding box center [536, 436] width 1 height 4
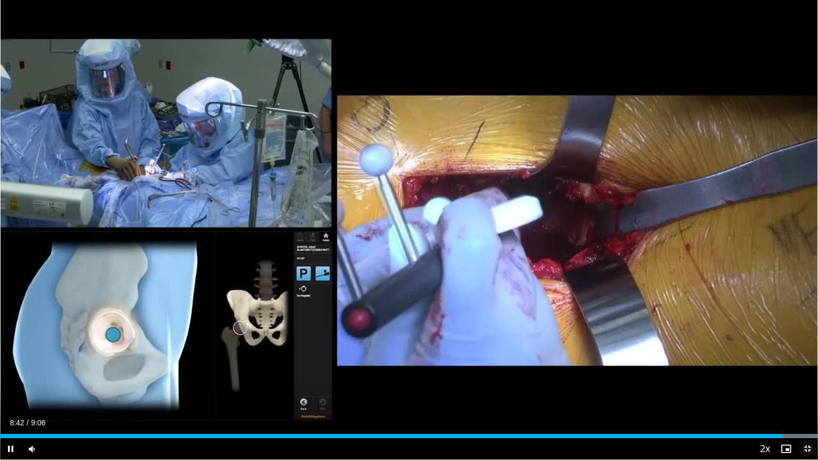
click at [784, 392] on span "Video Player" at bounding box center [807, 448] width 21 height 21
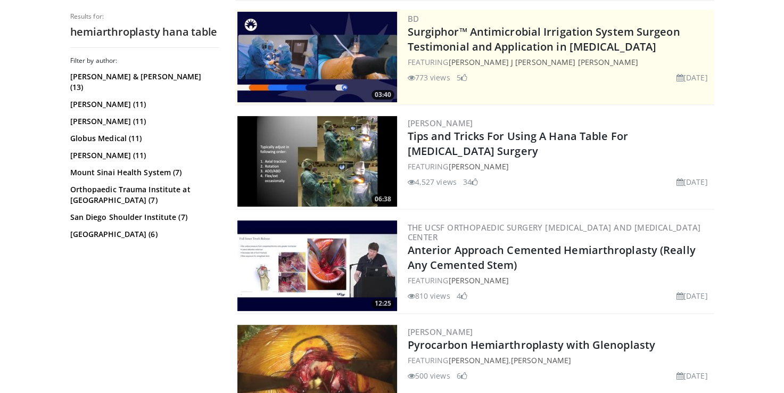
scroll to position [103, 0]
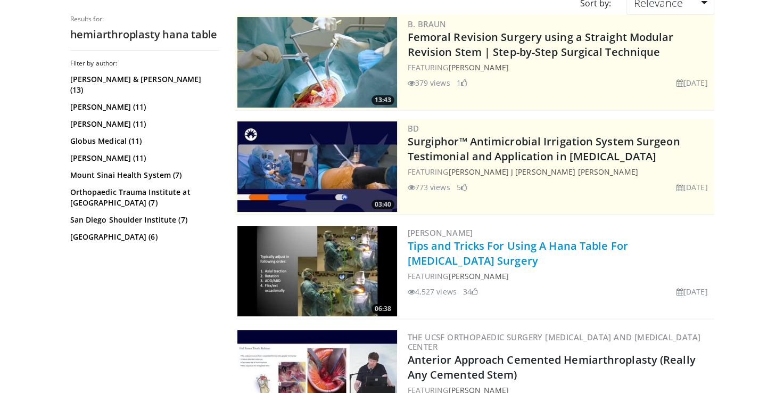
click at [439, 249] on link "Tips and Tricks For Using A Hana Table For [MEDICAL_DATA] Surgery" at bounding box center [518, 253] width 220 height 29
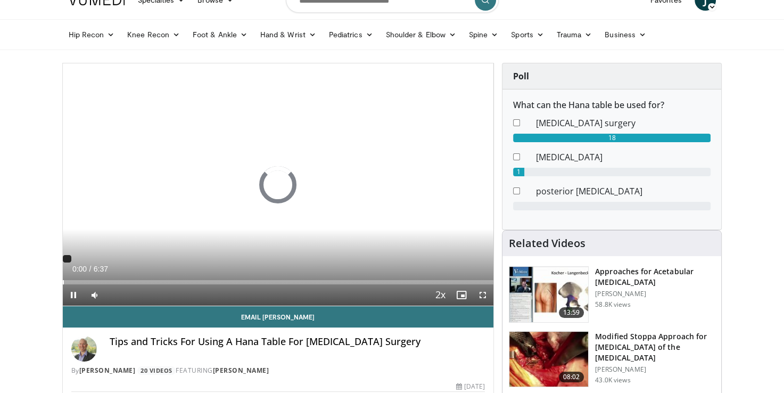
scroll to position [53, 0]
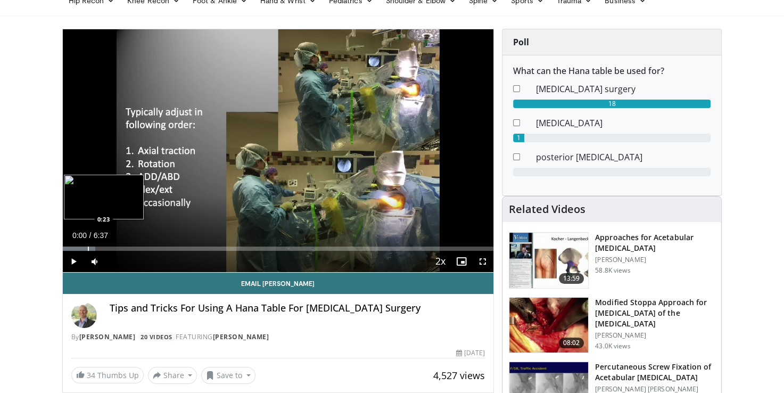
click at [88, 247] on div "Progress Bar" at bounding box center [88, 249] width 1 height 4
click at [105, 247] on div "Progress Bar" at bounding box center [105, 249] width 1 height 4
click at [121, 247] on div "Progress Bar" at bounding box center [121, 249] width 1 height 4
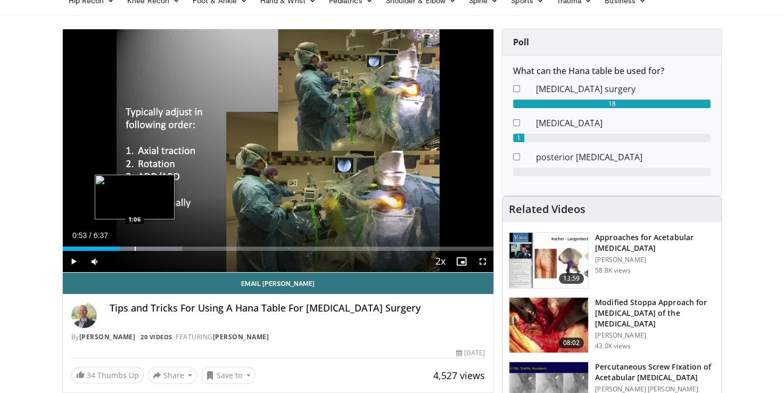
click at [145, 251] on div "Current Time 0:53 / Duration 6:37 Play Skip Backward Skip Forward Mute 100% Loa…" at bounding box center [278, 261] width 431 height 21
click at [154, 247] on div "Progress Bar" at bounding box center [154, 249] width 1 height 4
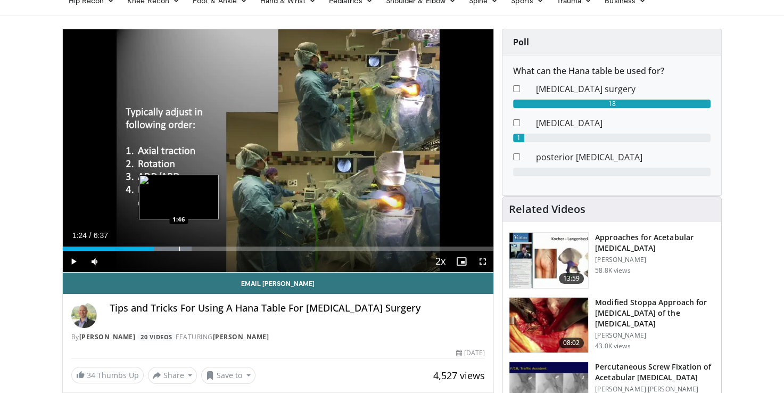
click at [179, 249] on div "Progress Bar" at bounding box center [179, 249] width 1 height 4
click at [198, 249] on div "Progress Bar" at bounding box center [190, 249] width 87 height 4
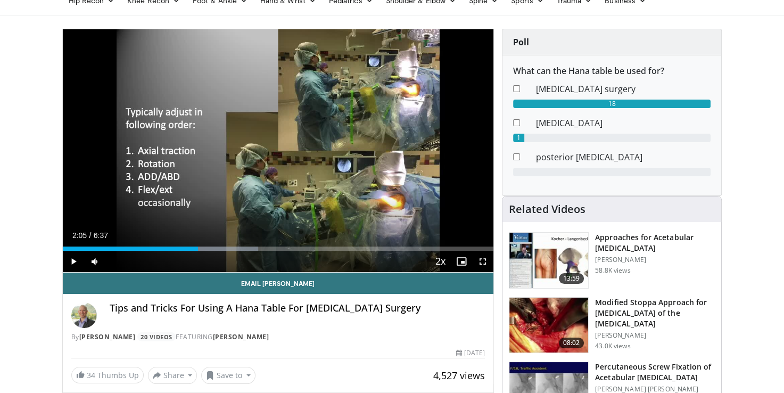
click at [219, 253] on div "Current Time 2:05 / Duration 6:37 Play Skip Backward Skip Forward Mute 100% Loa…" at bounding box center [278, 261] width 431 height 21
click at [222, 251] on div "Current Time 2:05 / Duration 6:37 Play Skip Backward Skip Forward Mute 100% Loa…" at bounding box center [278, 261] width 431 height 21
click at [225, 249] on div "Progress Bar" at bounding box center [225, 249] width 1 height 4
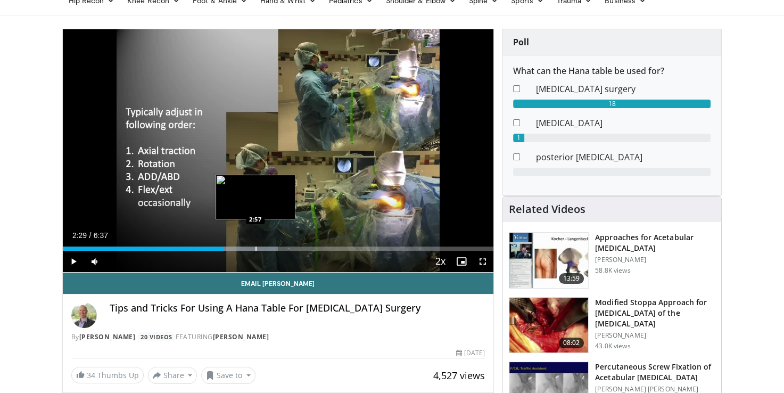
click at [256, 248] on div "Progress Bar" at bounding box center [256, 249] width 1 height 4
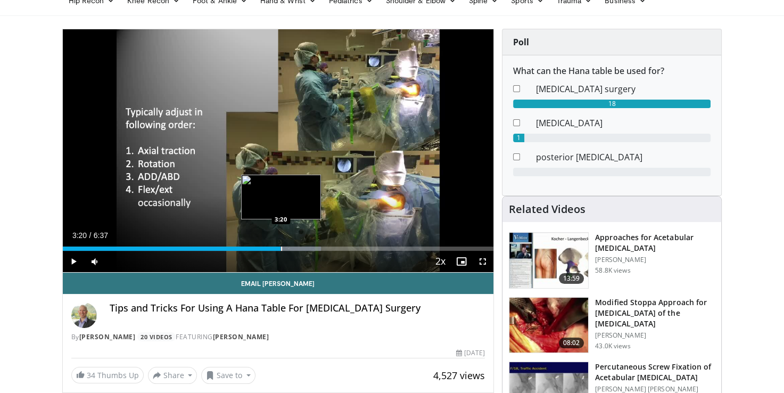
click at [281, 249] on div "Progress Bar" at bounding box center [281, 249] width 1 height 4
click at [297, 249] on div "Progress Bar" at bounding box center [297, 249] width 1 height 4
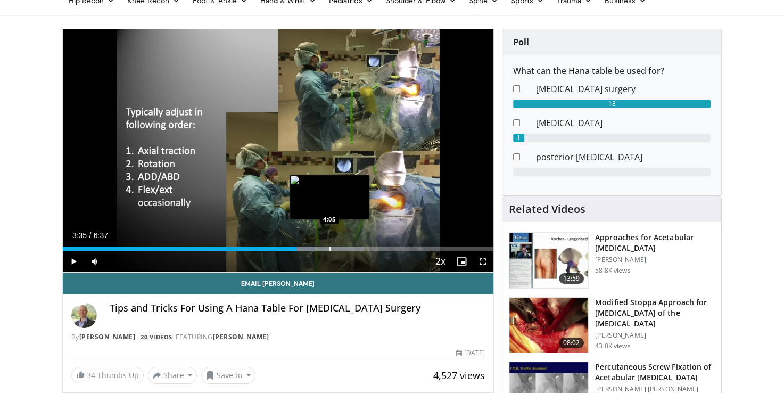
click at [330, 248] on div "Progress Bar" at bounding box center [330, 249] width 1 height 4
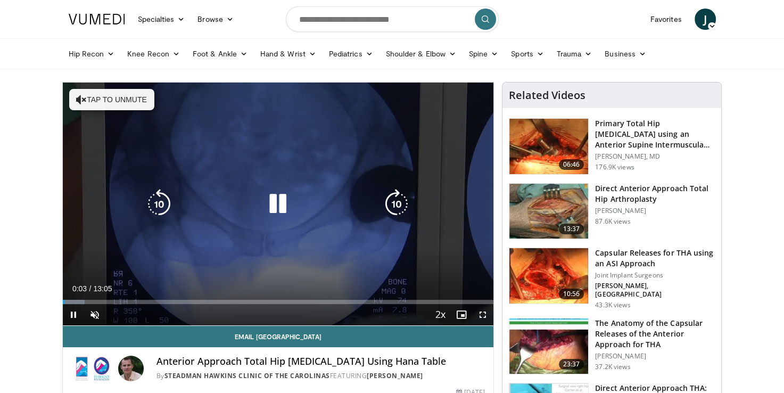
click at [79, 99] on icon "Video Player" at bounding box center [81, 99] width 11 height 11
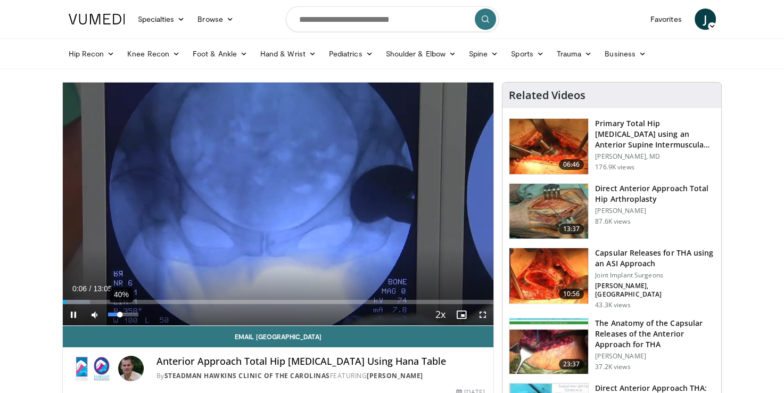
drag, startPoint x: 116, startPoint y: 312, endPoint x: 124, endPoint y: 314, distance: 8.3
click at [120, 314] on div "Volume Level" at bounding box center [114, 315] width 12 height 4
drag, startPoint x: 126, startPoint y: 314, endPoint x: 132, endPoint y: 316, distance: 6.1
click at [132, 316] on div "Volume Level" at bounding box center [120, 315] width 24 height 4
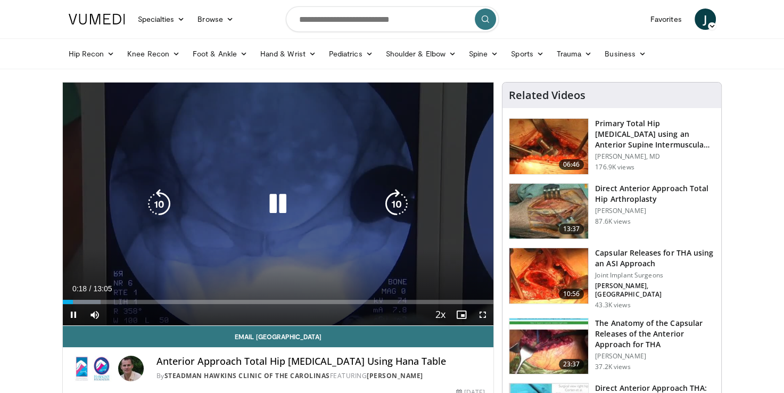
click at [403, 206] on icon "Video Player" at bounding box center [397, 204] width 30 height 30
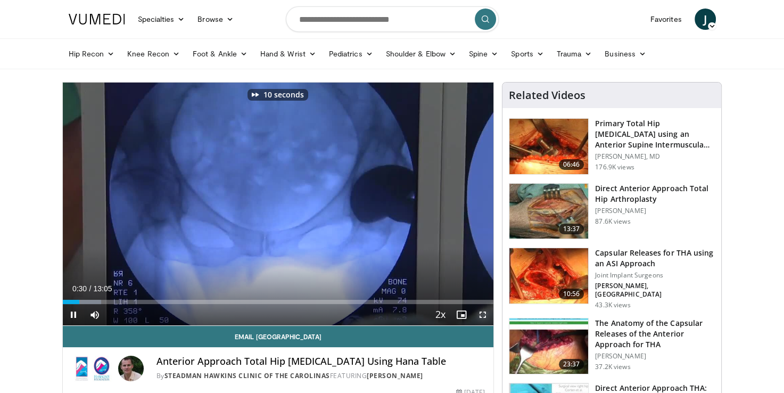
click at [481, 320] on span "Video Player" at bounding box center [482, 314] width 21 height 21
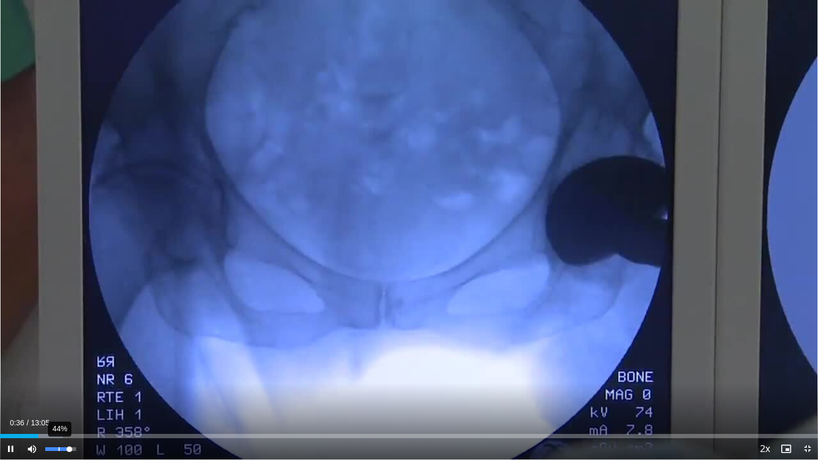
click at [59, 392] on div "44%" at bounding box center [60, 449] width 30 height 4
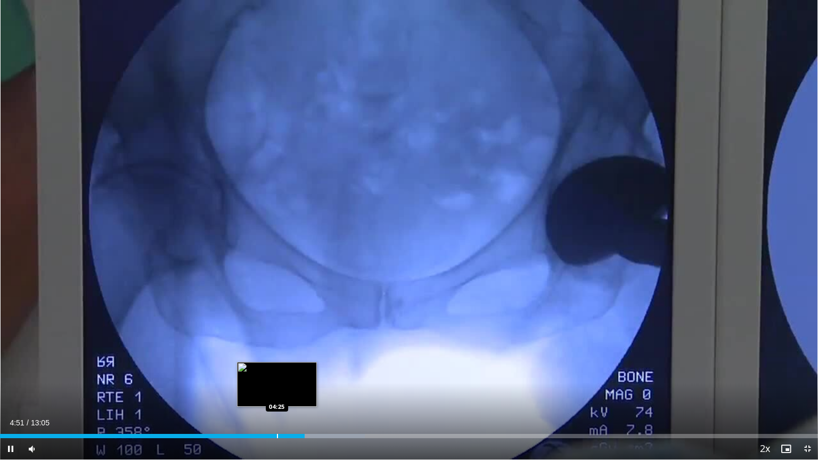
click at [277, 392] on div "Progress Bar" at bounding box center [277, 436] width 1 height 4
click at [257, 392] on div "Progress Bar" at bounding box center [257, 436] width 1 height 4
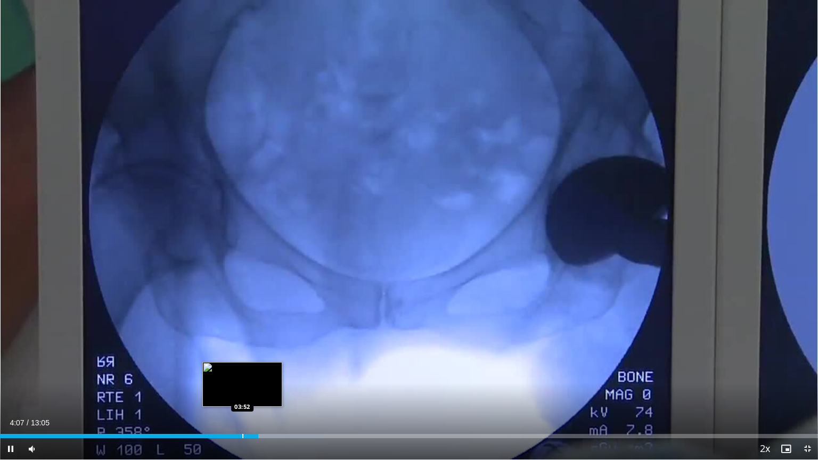
click at [242, 392] on div "Progress Bar" at bounding box center [242, 436] width 1 height 4
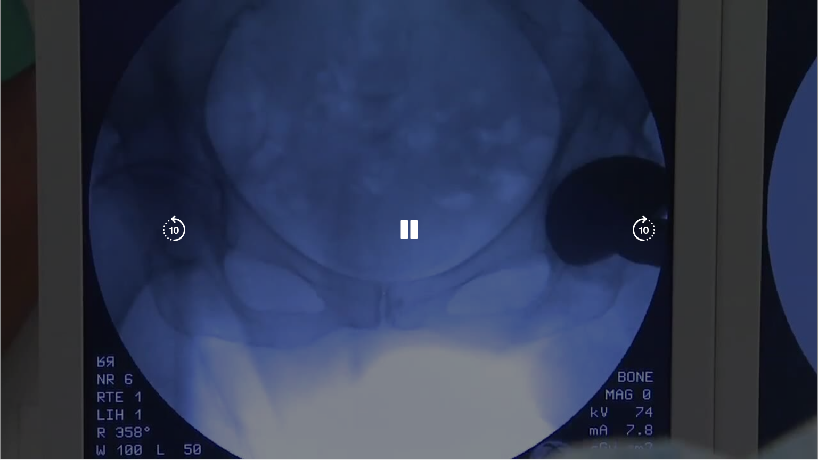
click at [215, 392] on div "03:49" at bounding box center [119, 457] width 239 height 4
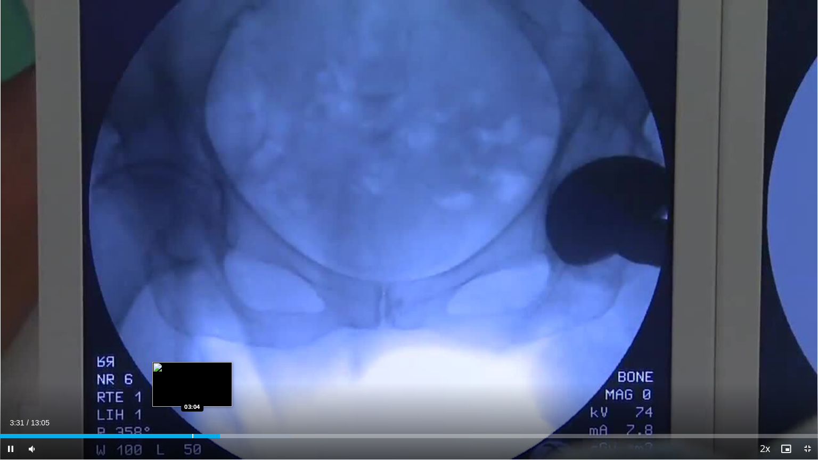
click at [192, 392] on div "Progress Bar" at bounding box center [192, 436] width 1 height 4
click at [168, 392] on div "Progress Bar" at bounding box center [168, 436] width 1 height 4
drag, startPoint x: 182, startPoint y: 426, endPoint x: 133, endPoint y: 403, distance: 54.8
click at [147, 392] on div "10 seconds Tap to unmute" at bounding box center [409, 230] width 818 height 460
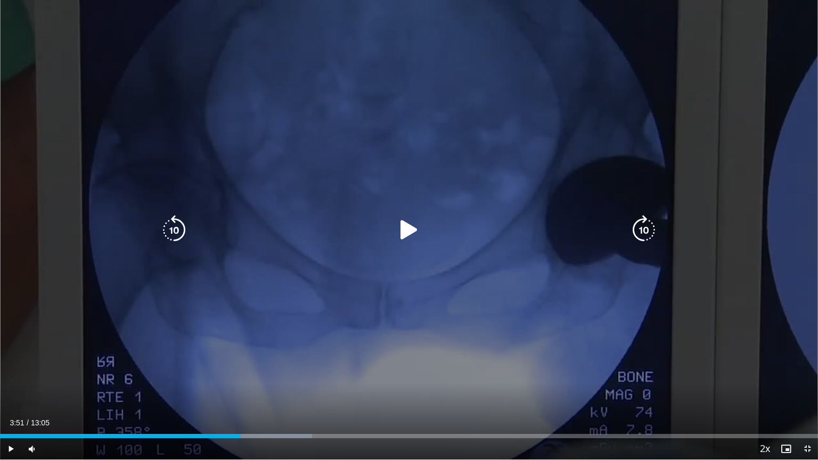
click at [134, 392] on div "10 seconds Tap to unmute" at bounding box center [409, 230] width 818 height 460
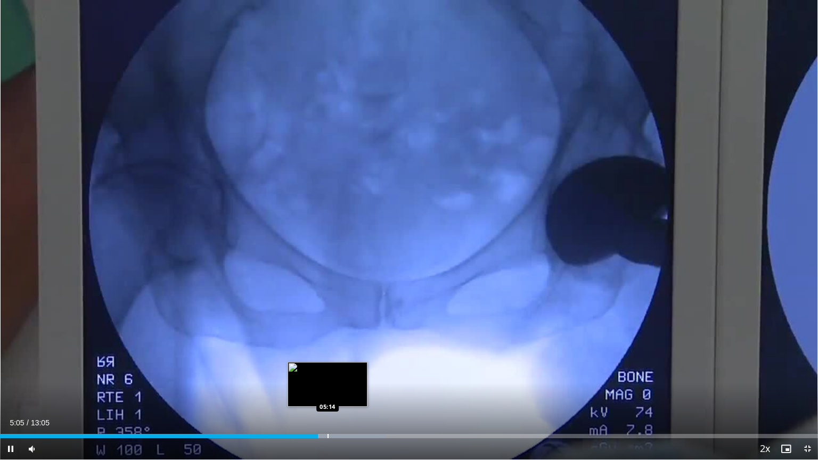
click at [327, 392] on div "Progress Bar" at bounding box center [327, 436] width 1 height 4
click at [339, 392] on div "Progress Bar" at bounding box center [338, 436] width 1 height 4
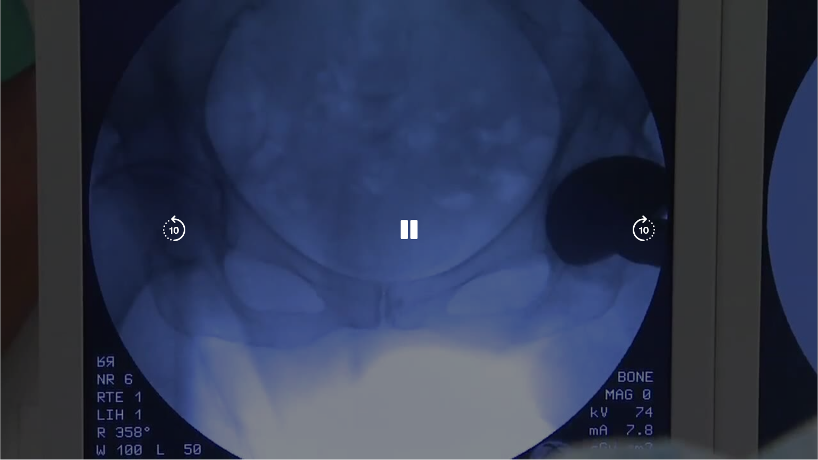
click at [357, 392] on div "10 seconds Tap to unmute" at bounding box center [409, 230] width 818 height 460
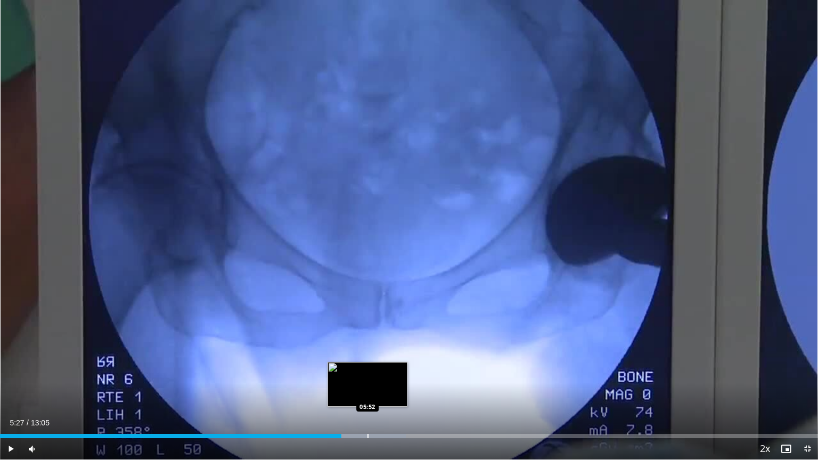
click at [389, 392] on div "Loaded : 49.58% 05:27 05:52" at bounding box center [409, 436] width 818 height 4
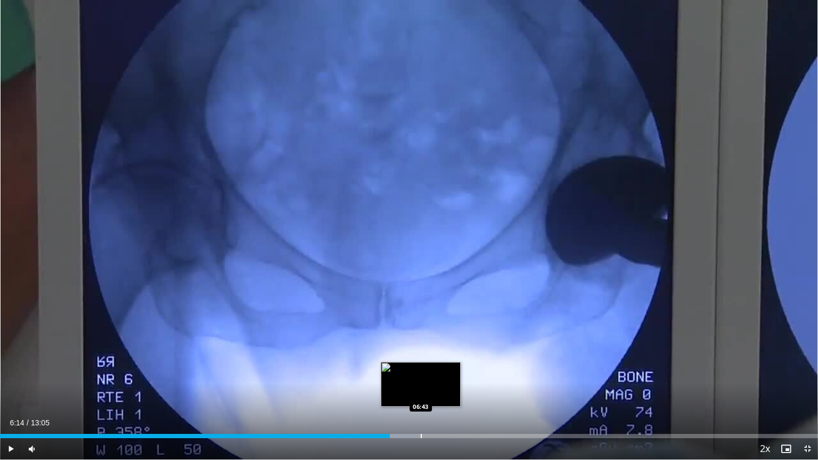
click at [421, 392] on div "Progress Bar" at bounding box center [421, 436] width 1 height 4
click at [440, 392] on div "Progress Bar" at bounding box center [440, 436] width 1 height 4
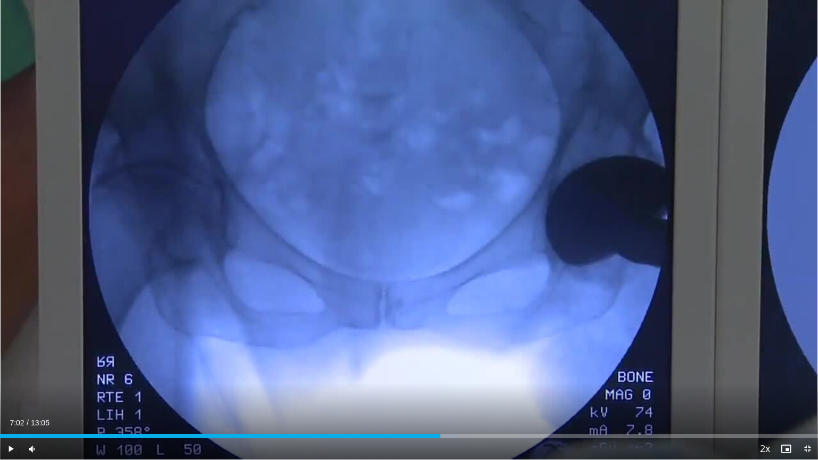
click at [437, 392] on div "Progress Bar" at bounding box center [437, 436] width 1 height 4
click at [11, 392] on span "Video Player" at bounding box center [10, 448] width 21 height 21
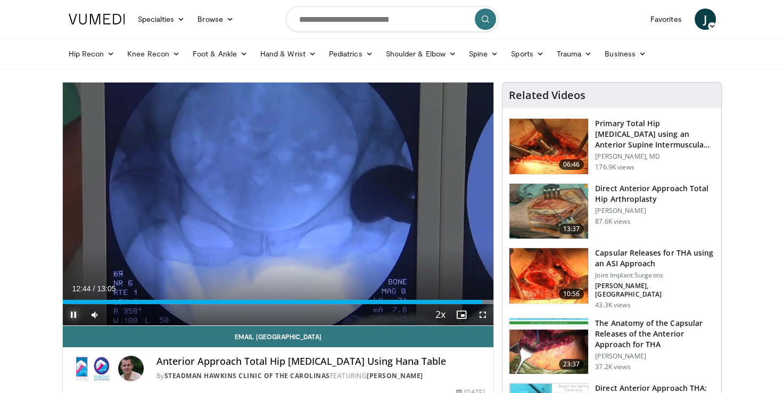
click at [70, 318] on span "Video Player" at bounding box center [73, 314] width 21 height 21
